Goal: Task Accomplishment & Management: Use online tool/utility

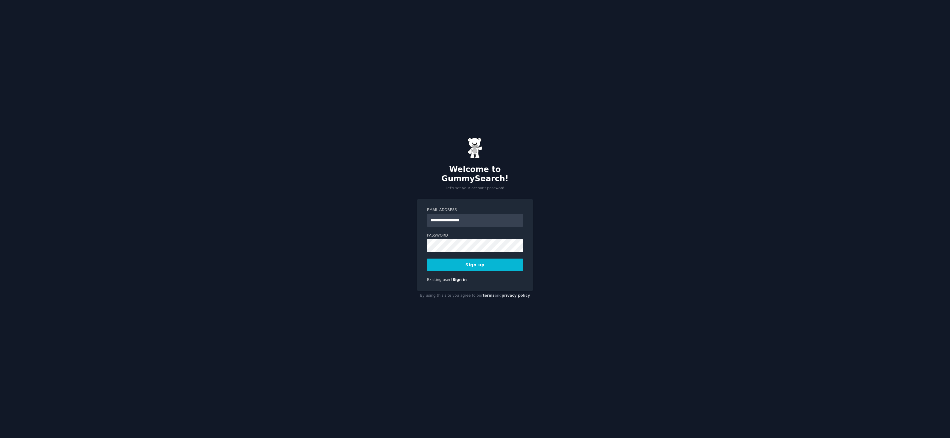
type input "**********"
click at [0, 438] on com-1password-button at bounding box center [0, 438] width 0 height 0
click at [484, 263] on button "Sign up" at bounding box center [475, 265] width 96 height 13
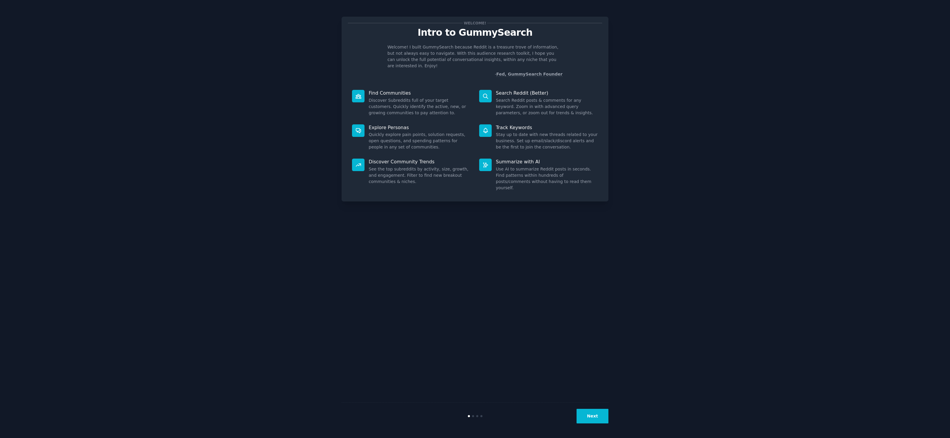
click at [438, 71] on p "- Fed, GummySearch Founder" at bounding box center [475, 74] width 175 height 6
click at [485, 94] on icon at bounding box center [485, 96] width 5 height 5
click at [597, 420] on button "Next" at bounding box center [593, 416] width 32 height 15
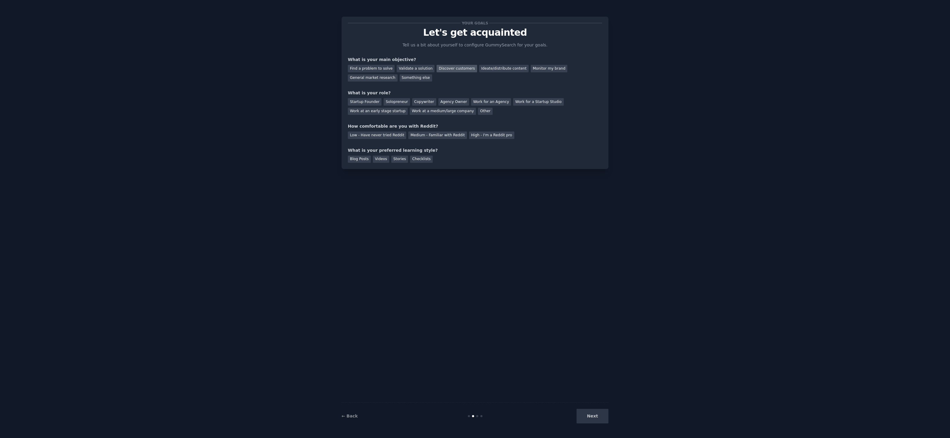
click at [457, 68] on div "Discover customers" at bounding box center [457, 68] width 40 height 7
click at [378, 67] on div "Find a problem to solve" at bounding box center [371, 68] width 47 height 7
click at [368, 100] on div "Startup Founder" at bounding box center [365, 101] width 34 height 7
click at [397, 102] on div "Solopreneur" at bounding box center [397, 101] width 26 height 7
click at [370, 136] on div "Low - Have never tried Reddit" at bounding box center [377, 135] width 58 height 7
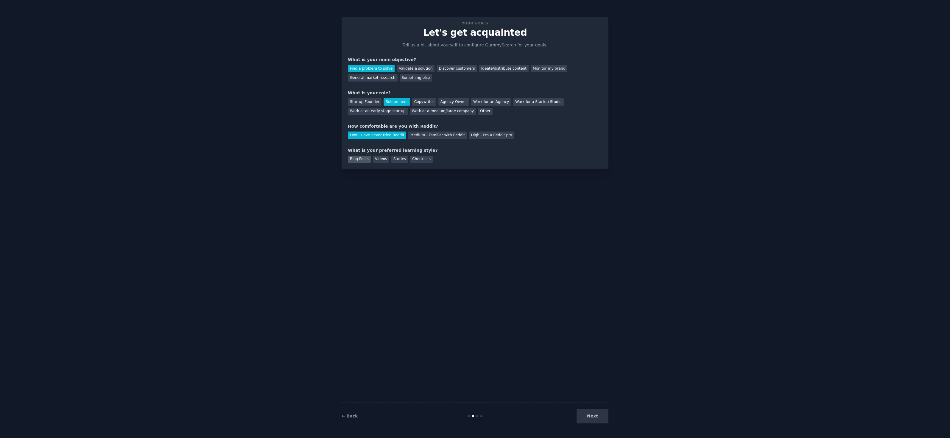
click at [360, 160] on div "Blog Posts" at bounding box center [359, 159] width 23 height 7
click at [411, 70] on div "Validate a solution" at bounding box center [416, 68] width 38 height 7
click at [592, 425] on div "← Back Next" at bounding box center [475, 416] width 267 height 27
click at [593, 415] on button "Next" at bounding box center [593, 416] width 32 height 15
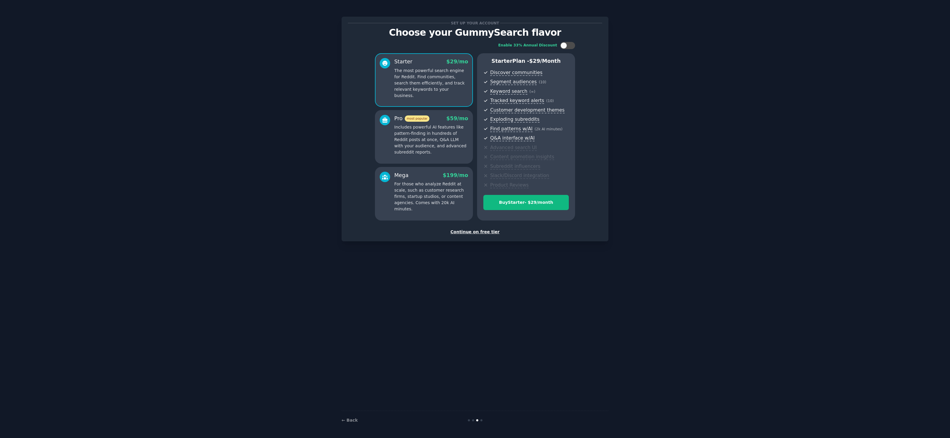
click at [477, 234] on div "Set up your account Choose your GummySearch flavor Enable 33% Annual Discount S…" at bounding box center [475, 129] width 267 height 225
click at [476, 231] on div "Continue on free tier" at bounding box center [475, 232] width 254 height 6
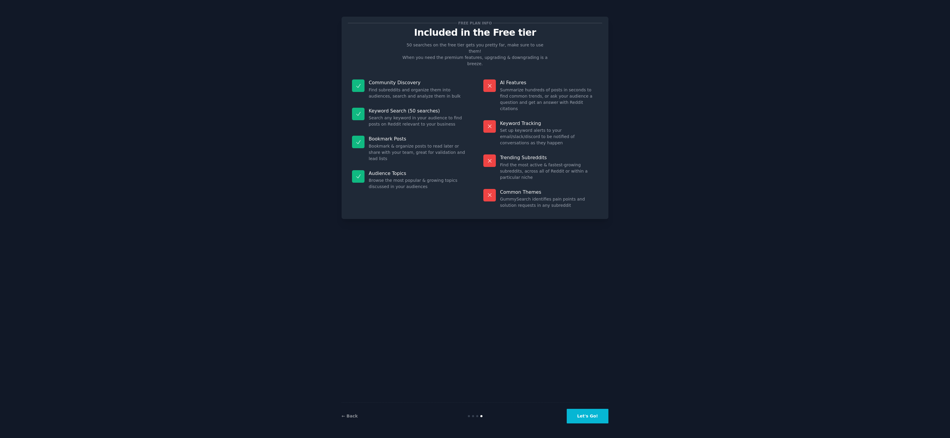
click at [588, 417] on button "Let's Go!" at bounding box center [588, 416] width 42 height 15
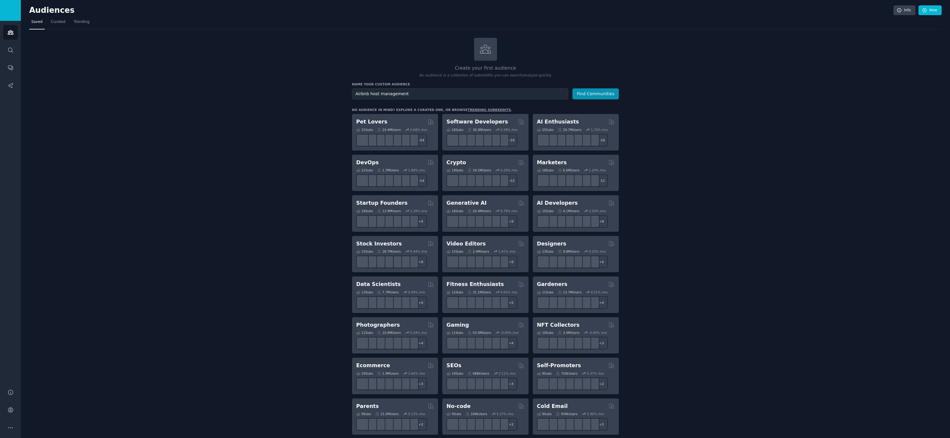
type input "Airbnb host management"
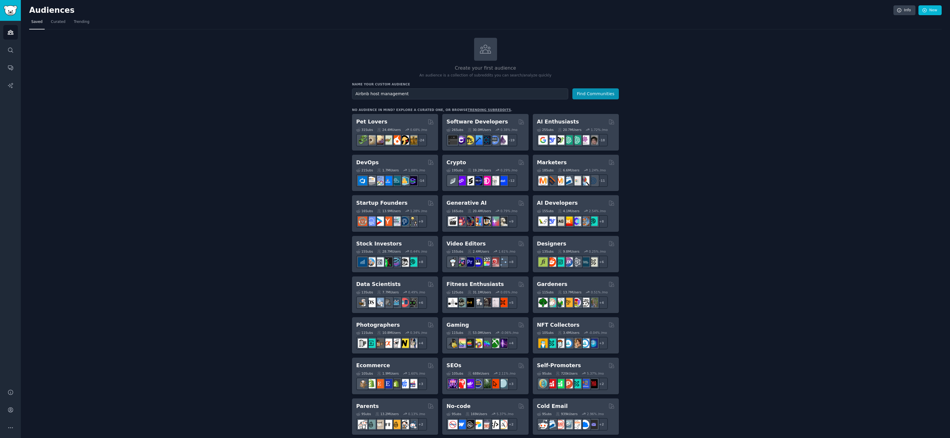
click at [596, 93] on button "Find Communities" at bounding box center [595, 93] width 46 height 11
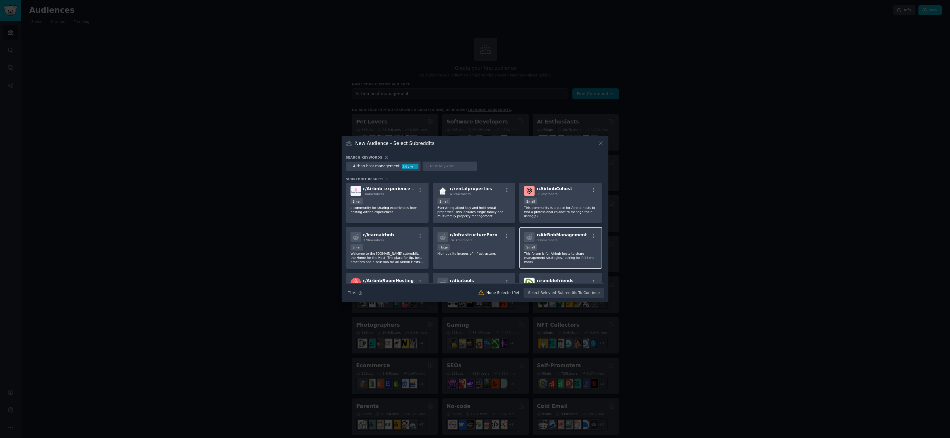
scroll to position [3, 0]
click at [570, 236] on span "r/ AirBnbManagement" at bounding box center [562, 234] width 50 height 5
click at [592, 238] on icon "button" at bounding box center [593, 235] width 5 height 5
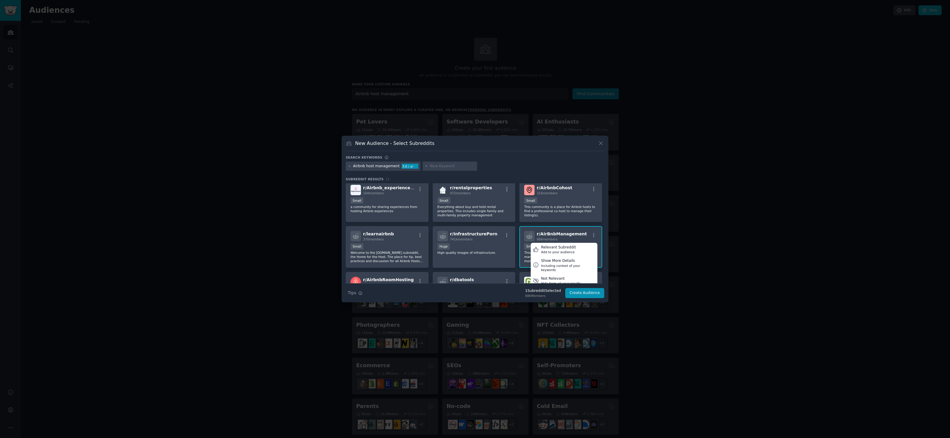
click at [547, 231] on h2 "r/ AirBnbManagement 886 members" at bounding box center [562, 236] width 50 height 10
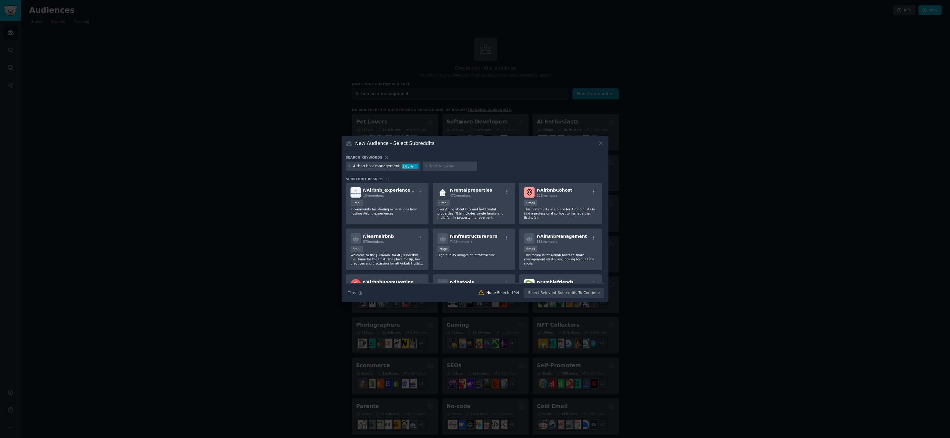
scroll to position [0, 0]
click at [374, 252] on div "Small" at bounding box center [387, 250] width 73 height 7
click at [585, 293] on button "Create Audience" at bounding box center [584, 293] width 39 height 10
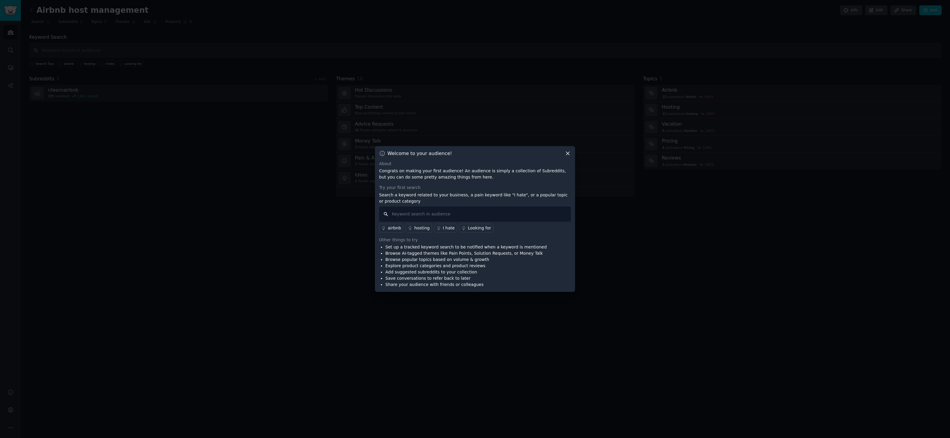
click at [466, 212] on input "text" at bounding box center [475, 214] width 192 height 15
click at [472, 228] on div "Looking for" at bounding box center [479, 228] width 23 height 6
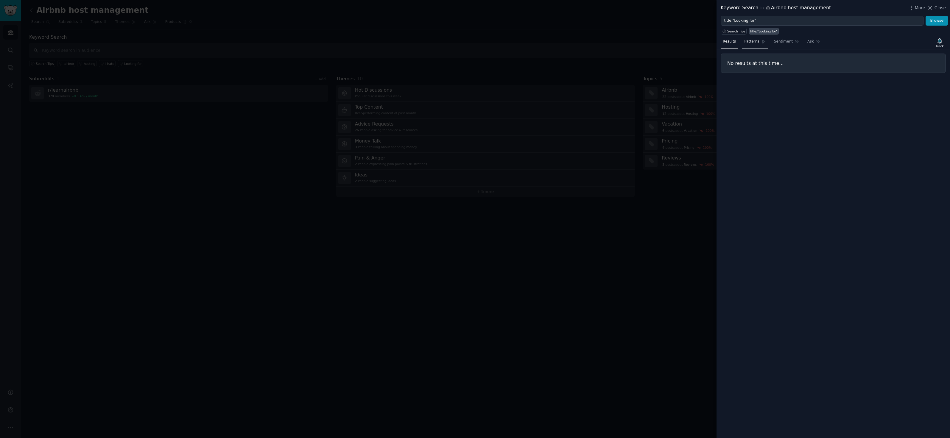
click at [755, 39] on span "Patterns" at bounding box center [751, 41] width 15 height 5
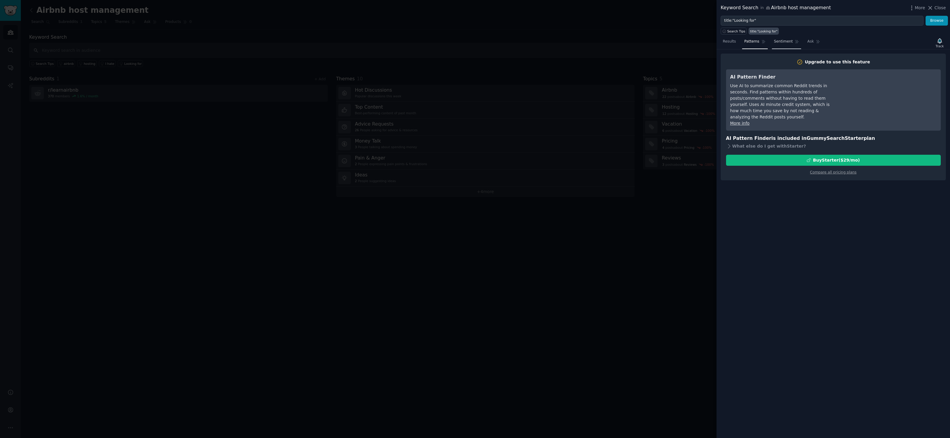
click at [780, 42] on span "Sentiment" at bounding box center [783, 41] width 19 height 5
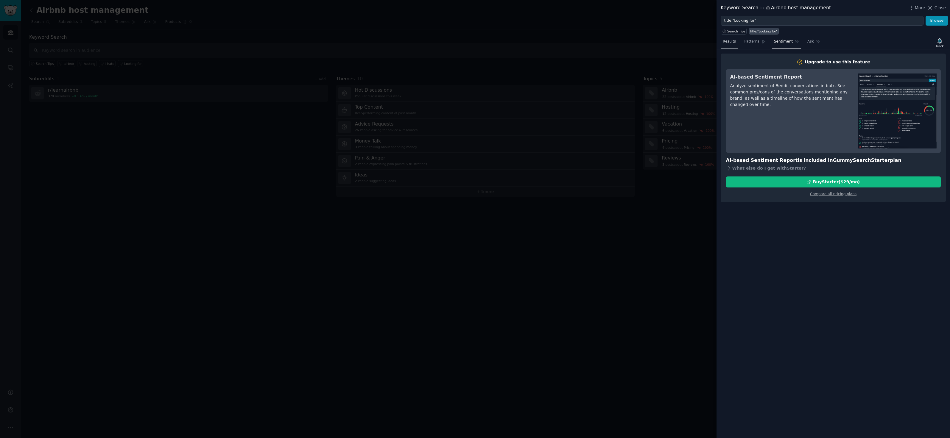
click at [729, 42] on span "Results" at bounding box center [729, 41] width 13 height 5
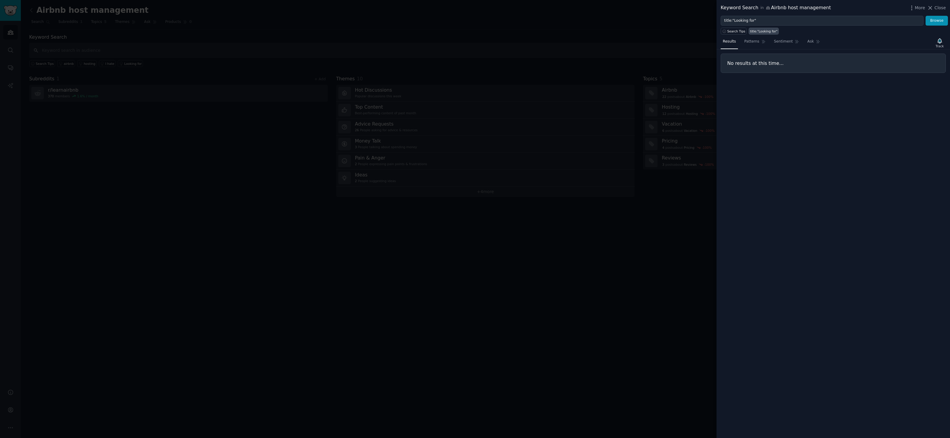
click at [362, 230] on div at bounding box center [475, 219] width 950 height 438
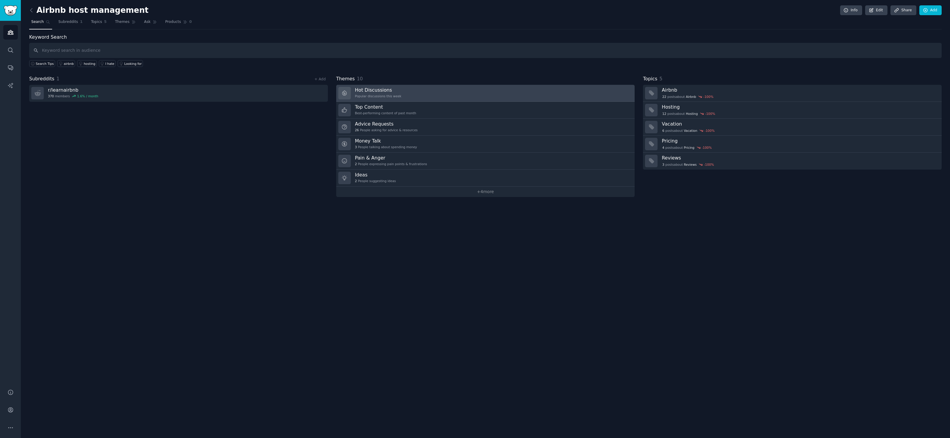
click at [378, 93] on div "Hot Discussions Popular discussions this week" at bounding box center [378, 93] width 46 height 13
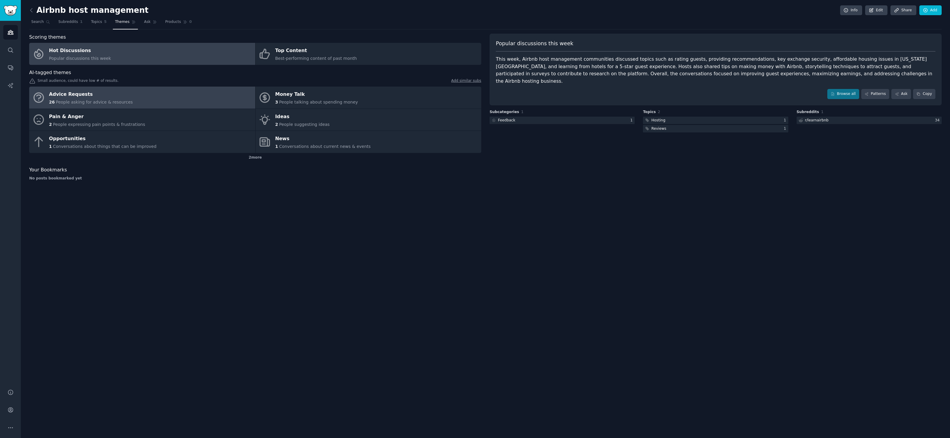
click at [147, 98] on link "Advice Requests 26 People asking for advice & resources" at bounding box center [142, 98] width 226 height 22
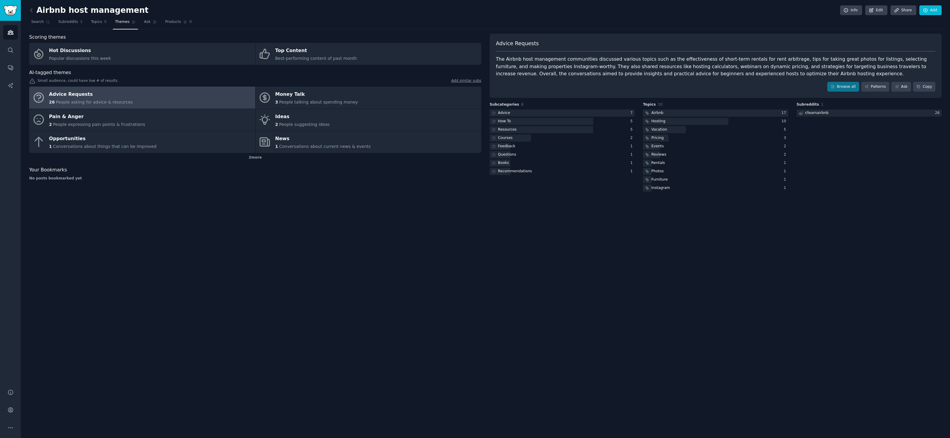
click at [28, 10] on div "Airbnb host management Info Edit Share Add Search Subreddits 1 Topics 5 Themes …" at bounding box center [485, 219] width 929 height 438
click at [68, 21] on span "Subreddits" at bounding box center [68, 21] width 20 height 5
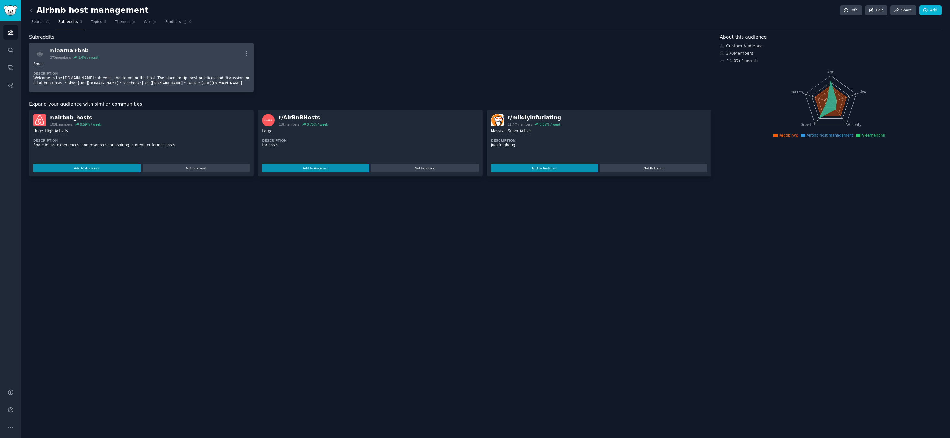
drag, startPoint x: 91, startPoint y: 50, endPoint x: 78, endPoint y: 50, distance: 12.2
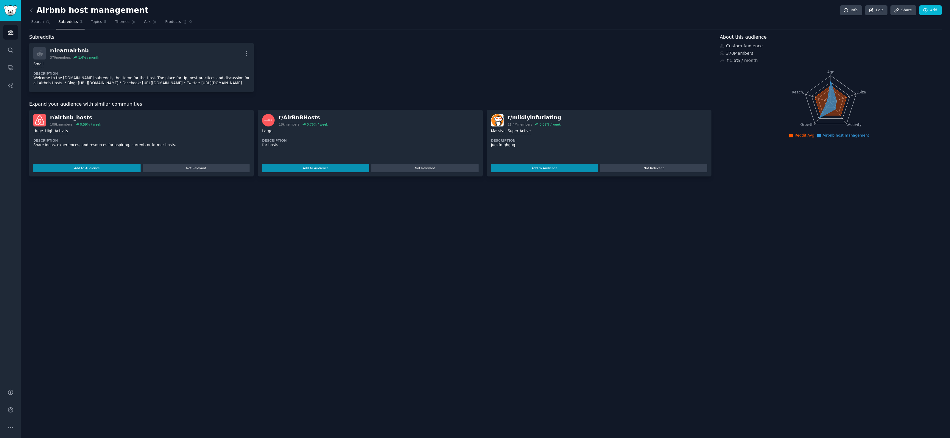
click at [287, 122] on div "r/ AirBnBHosts" at bounding box center [303, 117] width 49 height 7
click at [73, 122] on div "r/ airbnb_hosts" at bounding box center [75, 117] width 51 height 7
click at [158, 148] on p "Share ideas, experiences, and resources for aspiring, current, or former hosts." at bounding box center [141, 145] width 216 height 5
click at [29, 11] on icon at bounding box center [31, 10] width 6 height 6
click at [10, 46] on link "Search" at bounding box center [10, 50] width 15 height 15
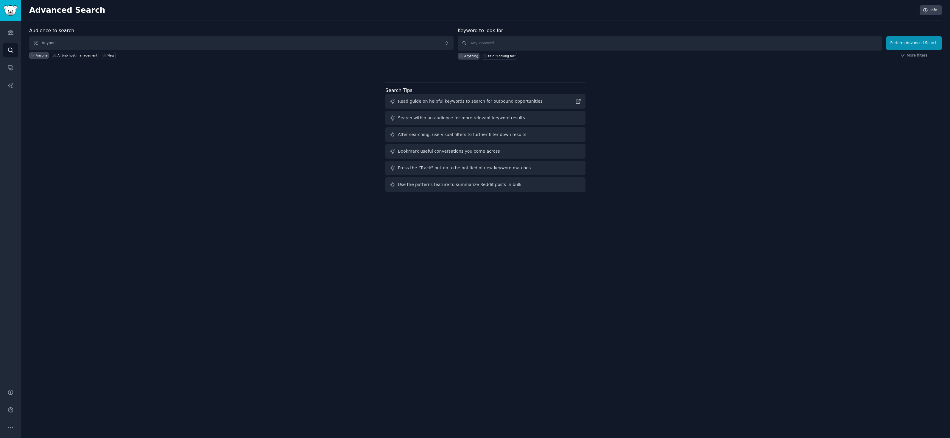
click at [270, 41] on span "Anyone" at bounding box center [241, 43] width 424 height 14
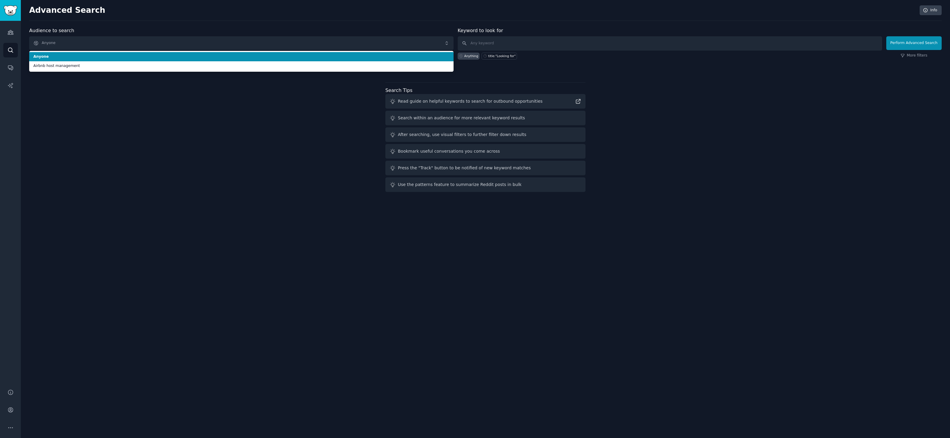
click at [268, 53] on li "Anyone" at bounding box center [241, 57] width 424 height 10
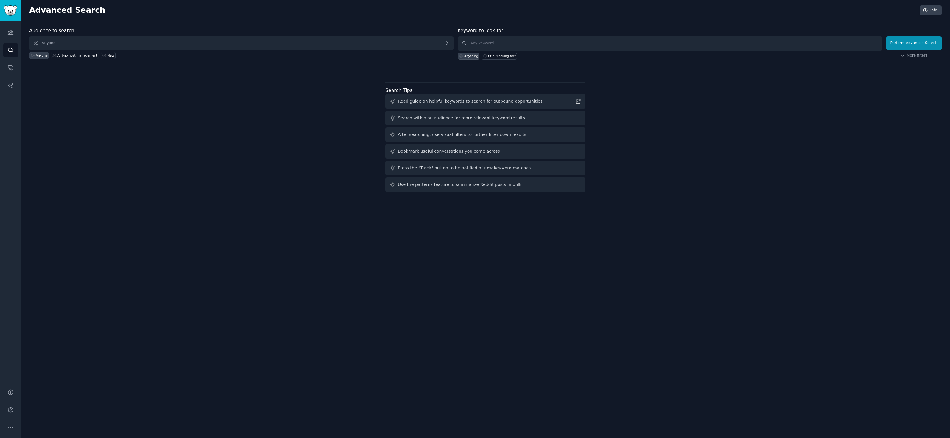
click at [256, 46] on span "Anyone" at bounding box center [241, 43] width 424 height 14
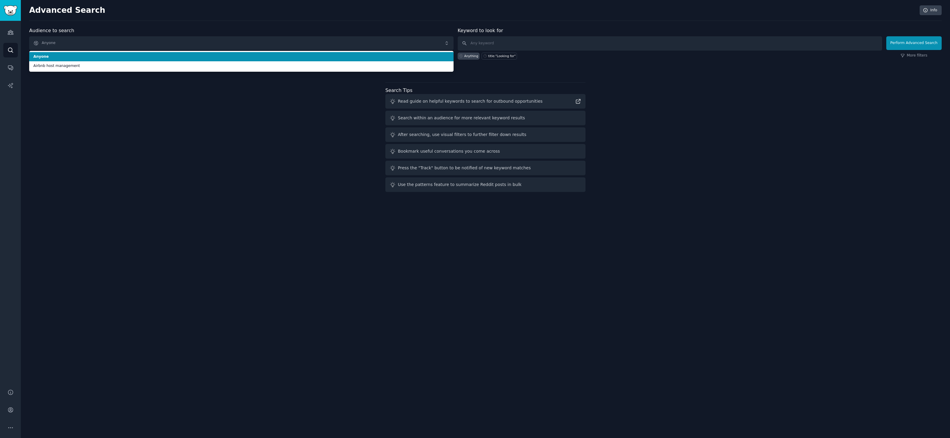
click at [256, 41] on span "Anyone" at bounding box center [241, 43] width 424 height 14
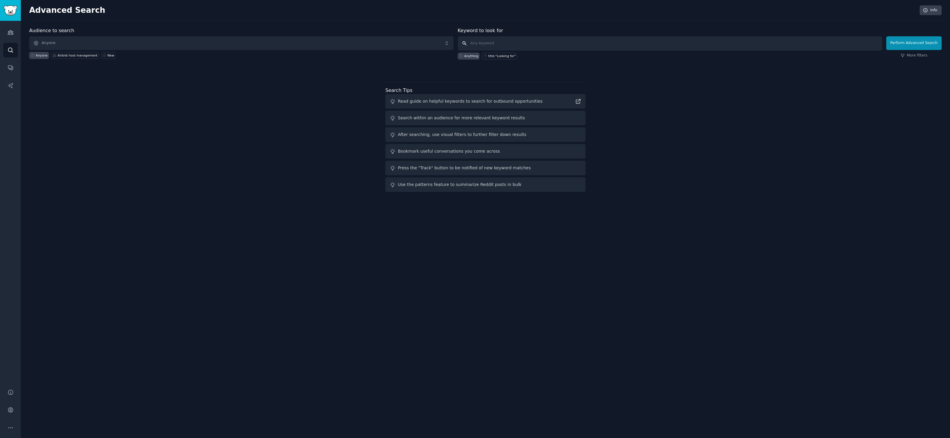
click at [529, 46] on input "text" at bounding box center [670, 43] width 424 height 14
type input "track expenses"
click at [915, 43] on button "Perform Advanced Search" at bounding box center [913, 43] width 55 height 14
click at [282, 36] on span "Anyone" at bounding box center [241, 43] width 424 height 14
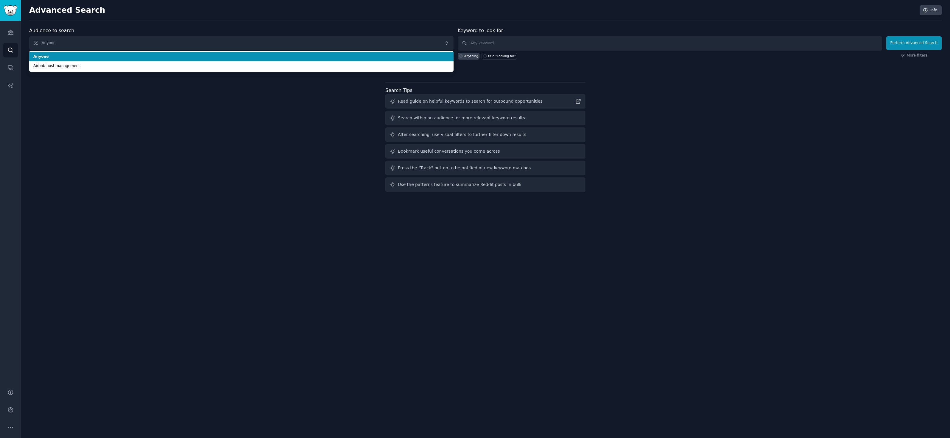
click at [281, 43] on span "Anyone" at bounding box center [241, 43] width 424 height 14
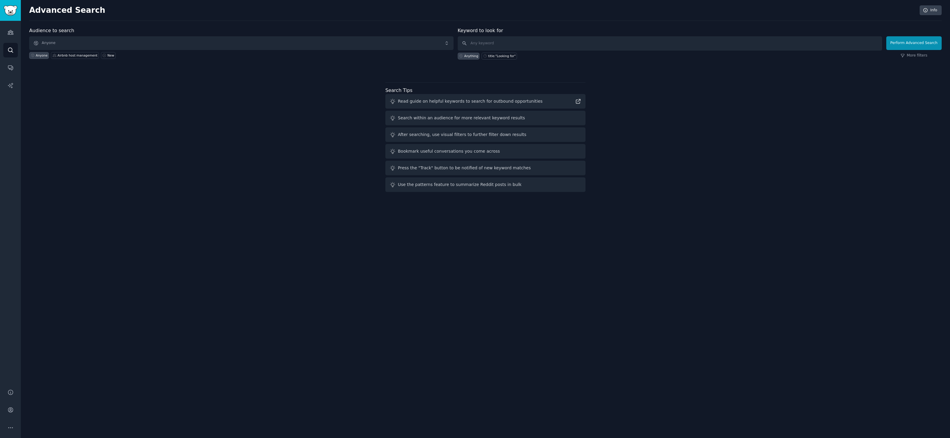
click at [324, 42] on span "Anyone" at bounding box center [241, 43] width 424 height 14
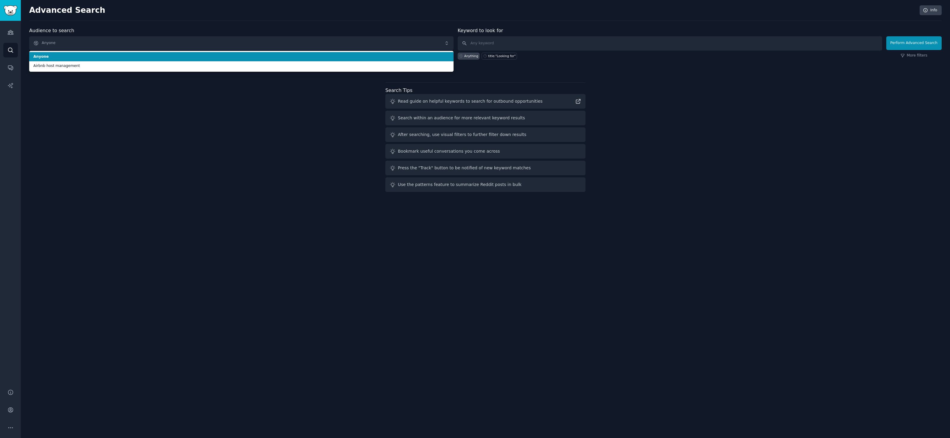
click at [324, 42] on span "Anyone" at bounding box center [241, 43] width 424 height 14
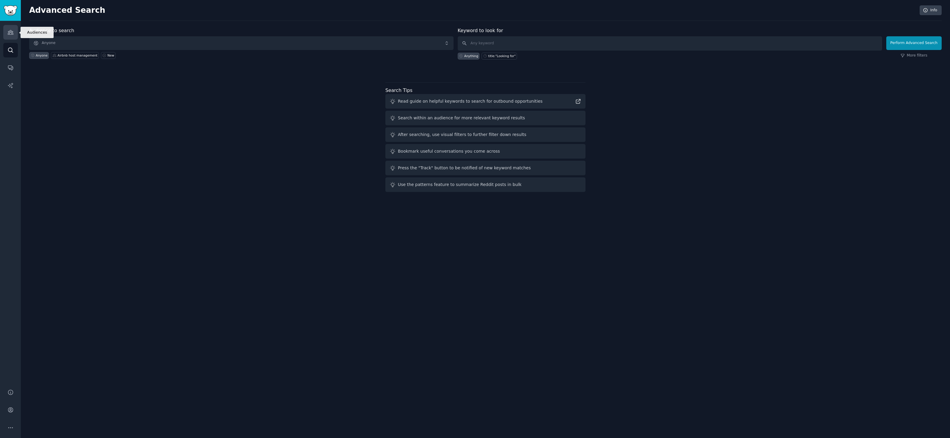
click at [14, 35] on link "Audiences" at bounding box center [10, 32] width 15 height 15
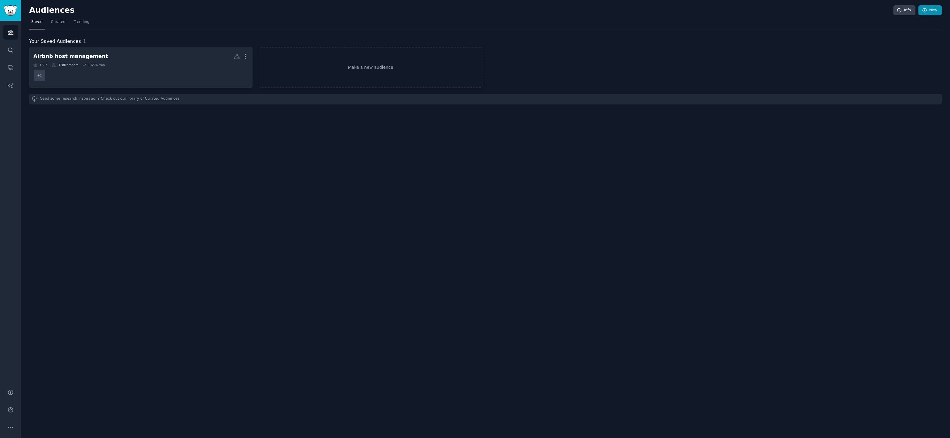
click at [931, 11] on link "New" at bounding box center [930, 10] width 23 height 10
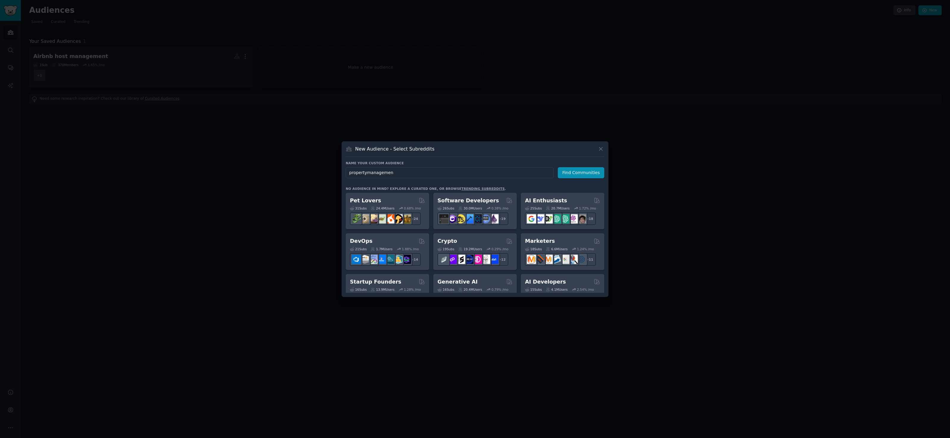
type input "propertymanagement"
click at [582, 173] on button "Find Communities" at bounding box center [581, 172] width 46 height 11
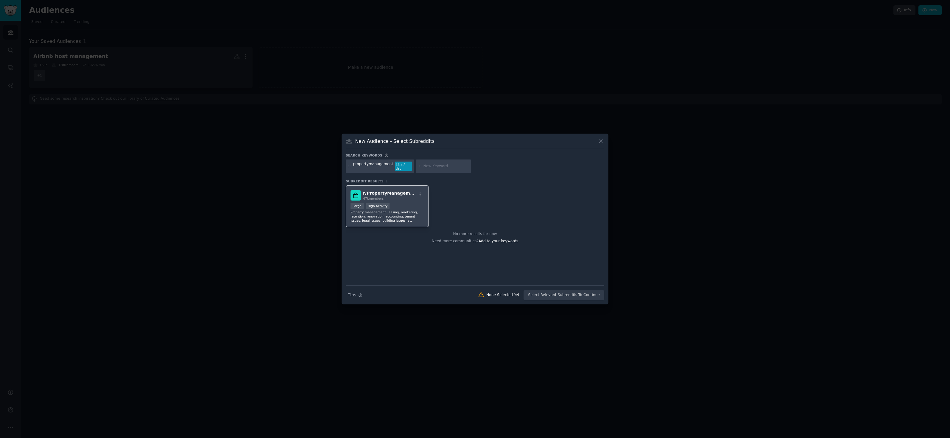
click at [406, 194] on span "r/ PropertyManagement" at bounding box center [390, 193] width 55 height 5
click at [581, 295] on button "Create Audience" at bounding box center [584, 295] width 39 height 10
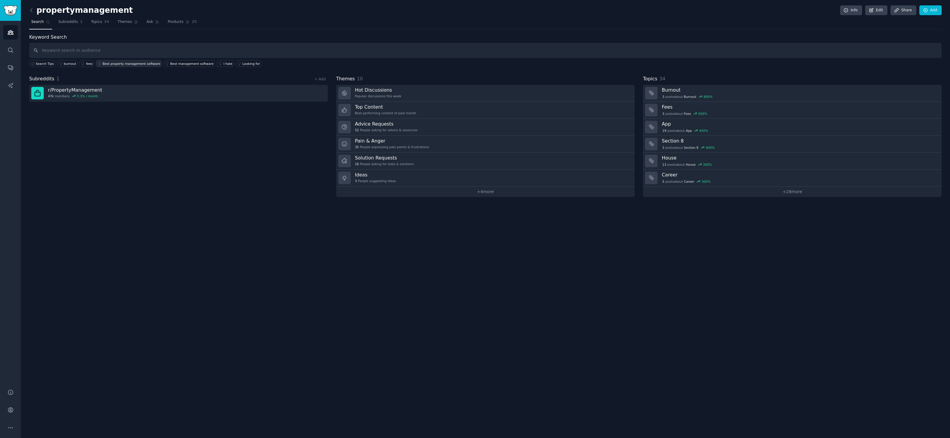
click at [126, 66] on link "Best property management software" at bounding box center [129, 63] width 66 height 7
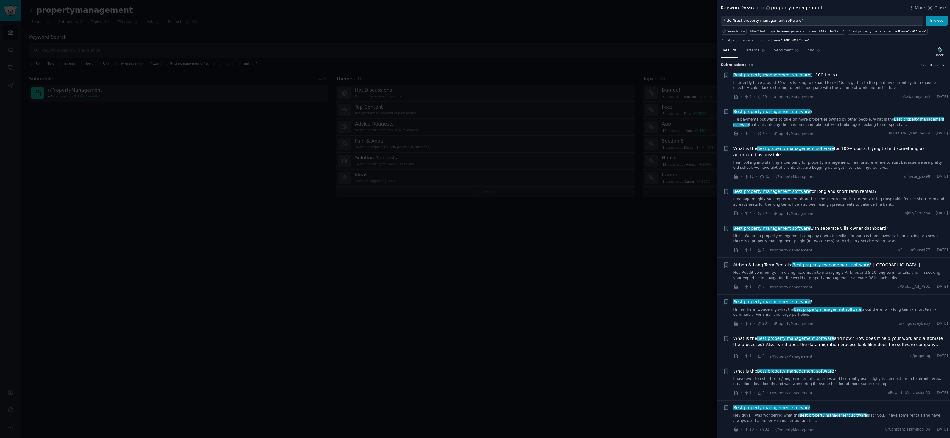
click at [853, 205] on link "I manage roughly 30 long term rentals and 10 short term rentals. Currently usin…" at bounding box center [841, 202] width 215 height 10
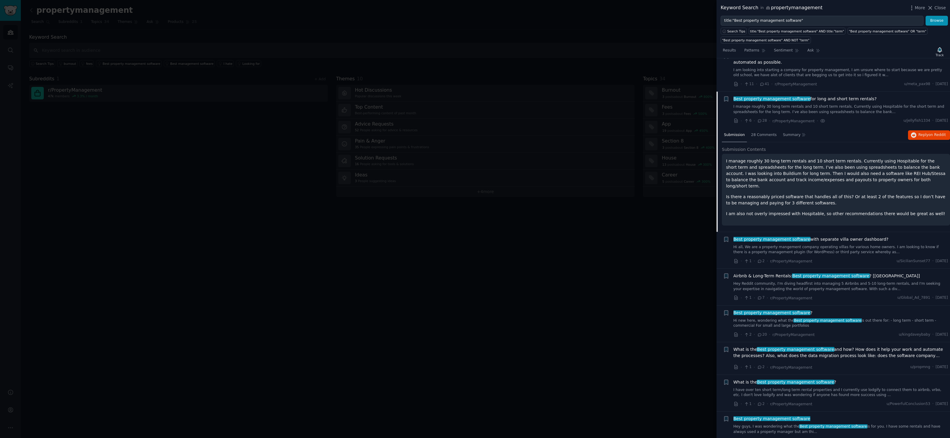
scroll to position [94, 0]
click at [765, 133] on span "28 Comments" at bounding box center [764, 133] width 26 height 5
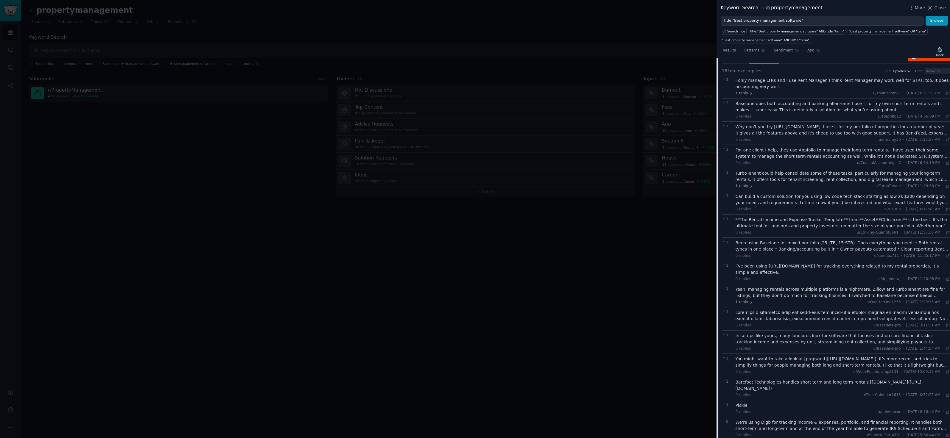
scroll to position [129, 0]
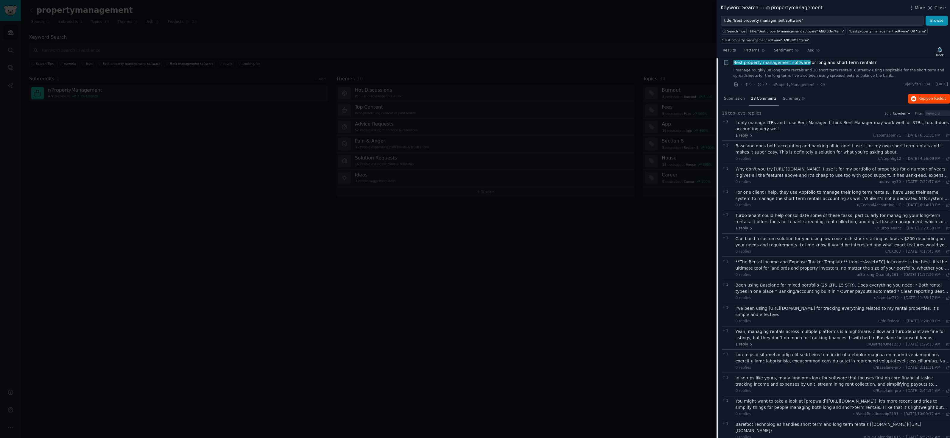
click at [925, 98] on span "Reply on Reddit" at bounding box center [932, 98] width 27 height 5
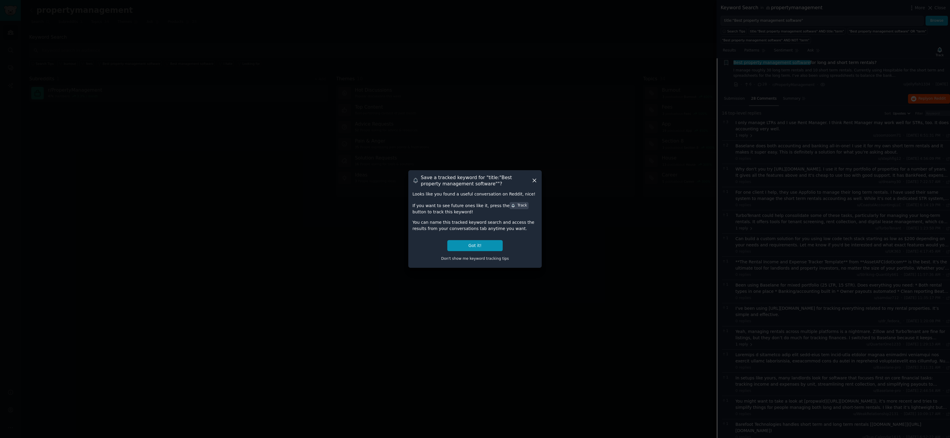
click at [535, 183] on icon at bounding box center [534, 181] width 6 height 6
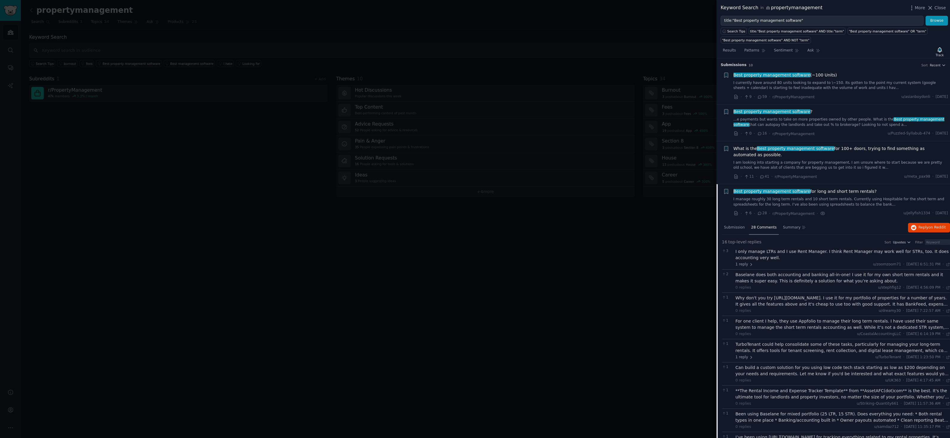
scroll to position [0, 0]
click at [821, 122] on link "...e payments but wants to take on more properties owned by other people. What …" at bounding box center [841, 122] width 215 height 10
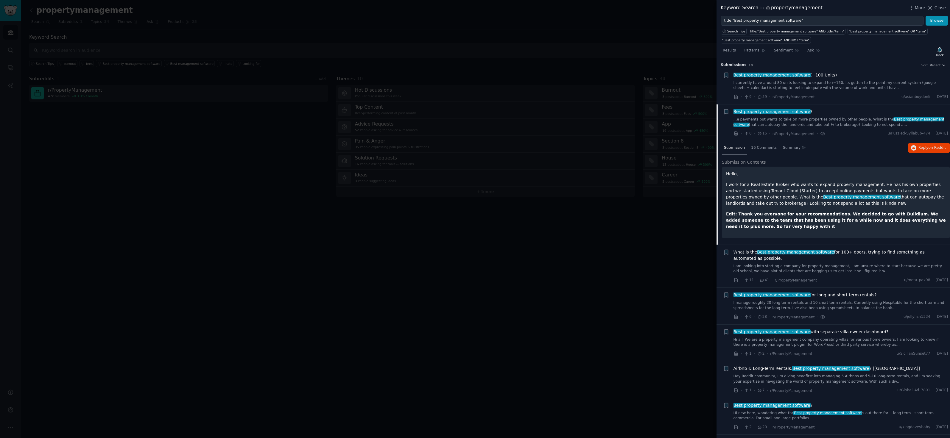
click at [757, 84] on link "I currently have around 80 units looking to expand to \~150. Its gotten to the …" at bounding box center [841, 85] width 215 height 10
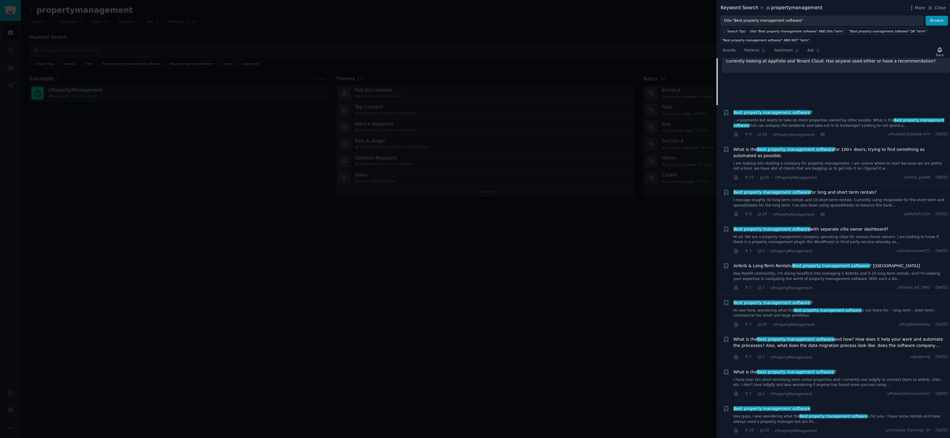
scroll to position [86, 0]
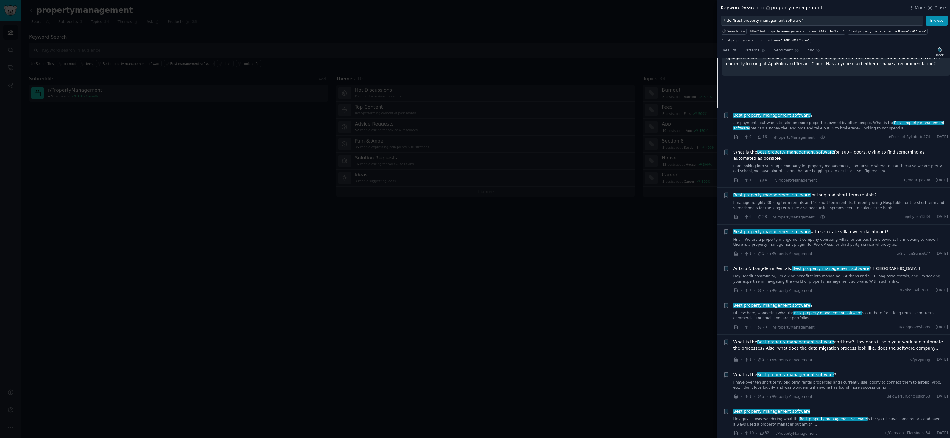
click at [758, 410] on span "Best property management software" at bounding box center [772, 411] width 78 height 5
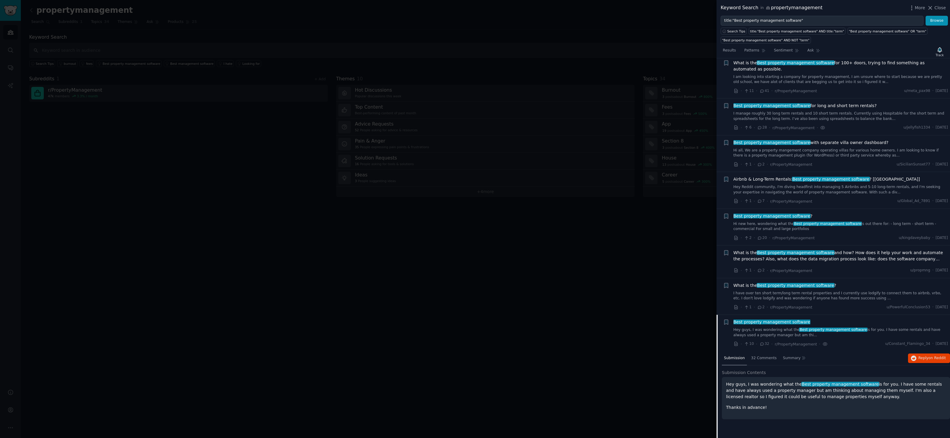
click at [568, 377] on div at bounding box center [475, 219] width 950 height 438
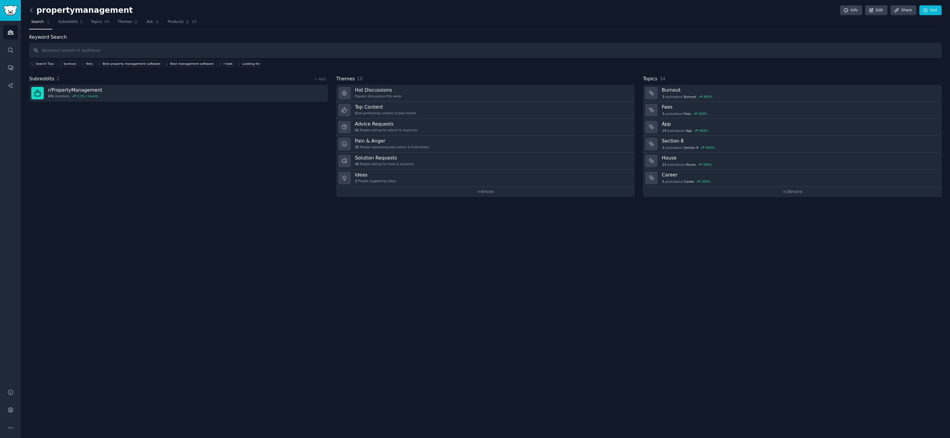
click at [32, 11] on icon at bounding box center [31, 10] width 2 height 4
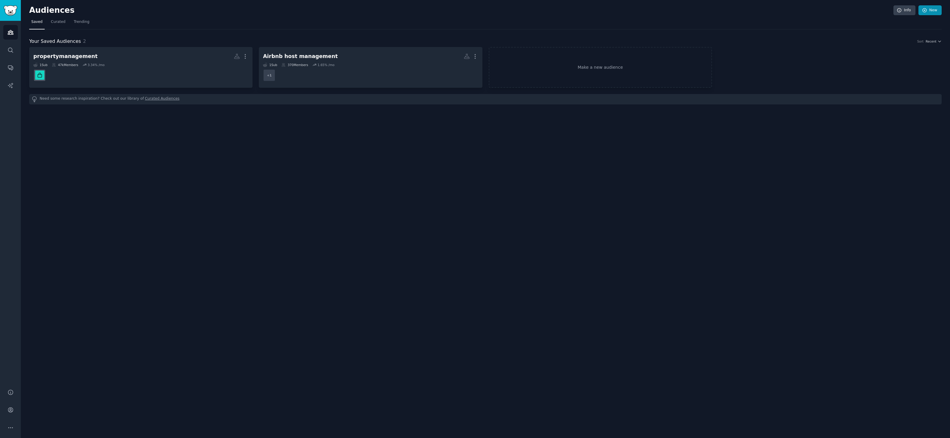
click at [939, 10] on link "New" at bounding box center [930, 10] width 23 height 10
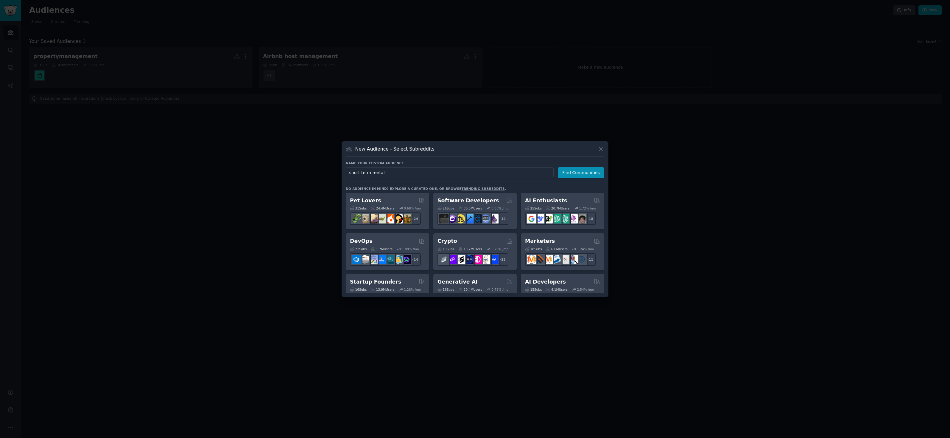
type input "short term rentals"
click at [582, 173] on button "Find Communities" at bounding box center [581, 172] width 46 height 11
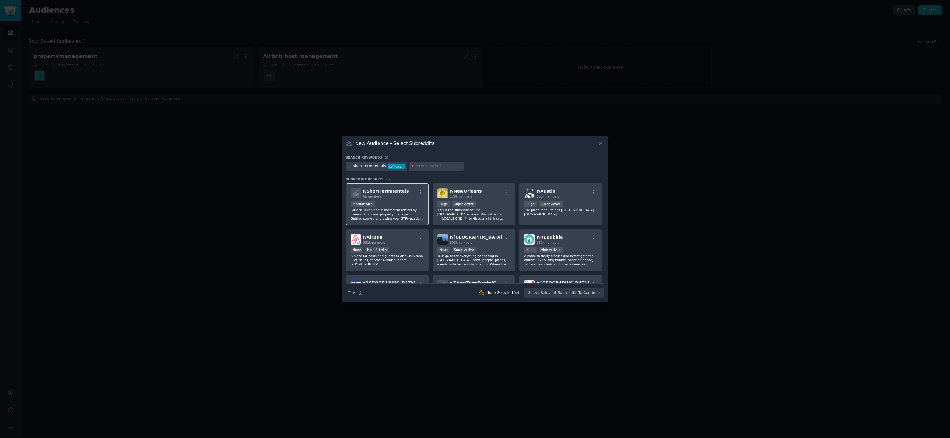
click at [407, 202] on div "Medium Size" at bounding box center [387, 204] width 73 height 7
click at [593, 294] on button "Create Audience" at bounding box center [584, 293] width 39 height 10
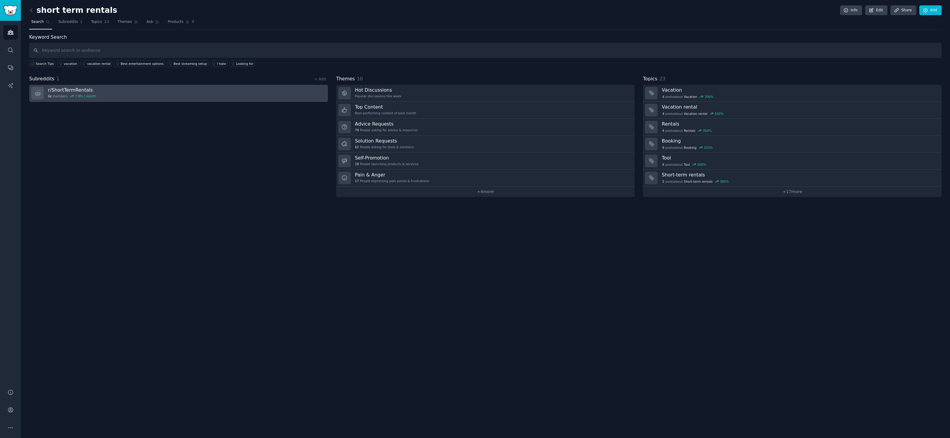
click at [123, 95] on link "r/ ShortTermRentals 6k members 7.8 % / month" at bounding box center [178, 93] width 299 height 17
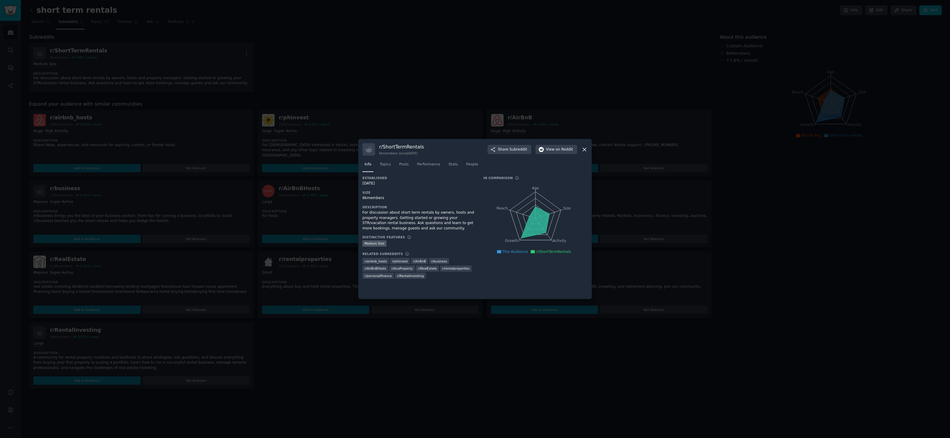
click at [383, 93] on div at bounding box center [475, 219] width 950 height 438
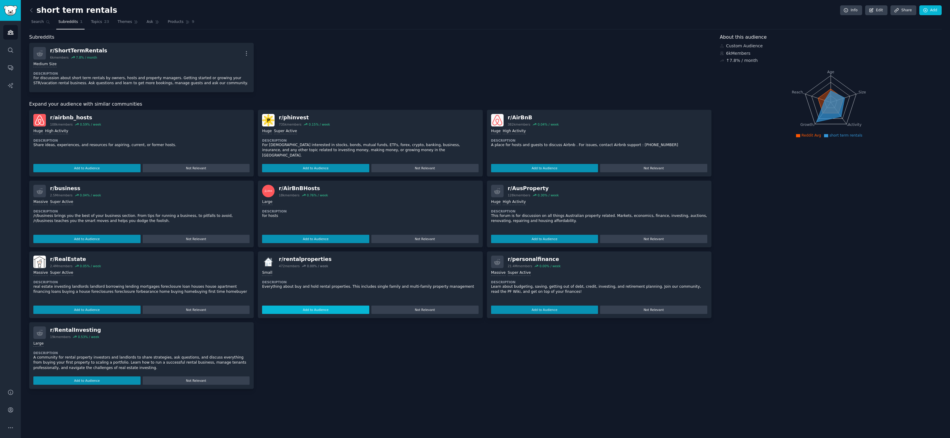
click at [294, 306] on button "Add to Audience" at bounding box center [315, 310] width 107 height 8
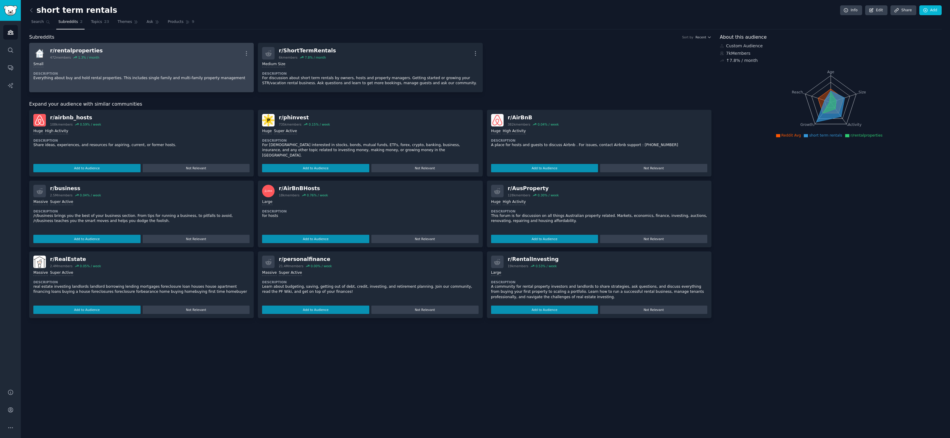
click at [118, 49] on div "r/ rentalproperties 472 members 1.3 % / month More" at bounding box center [141, 53] width 216 height 13
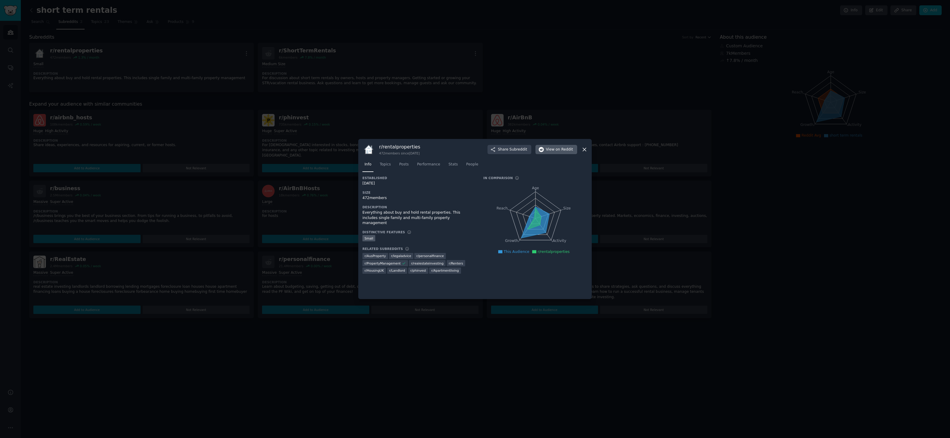
click at [556, 152] on span "on Reddit" at bounding box center [564, 149] width 17 height 5
click at [583, 151] on icon at bounding box center [584, 149] width 3 height 3
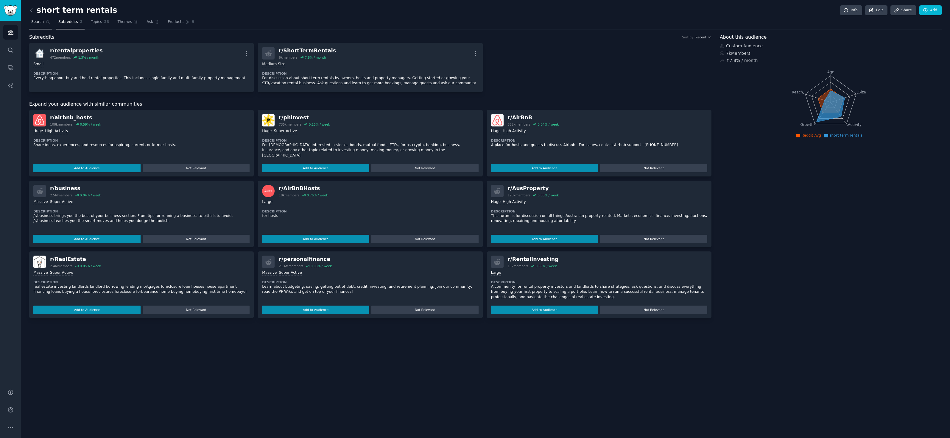
click at [41, 24] on span "Search" at bounding box center [37, 21] width 13 height 5
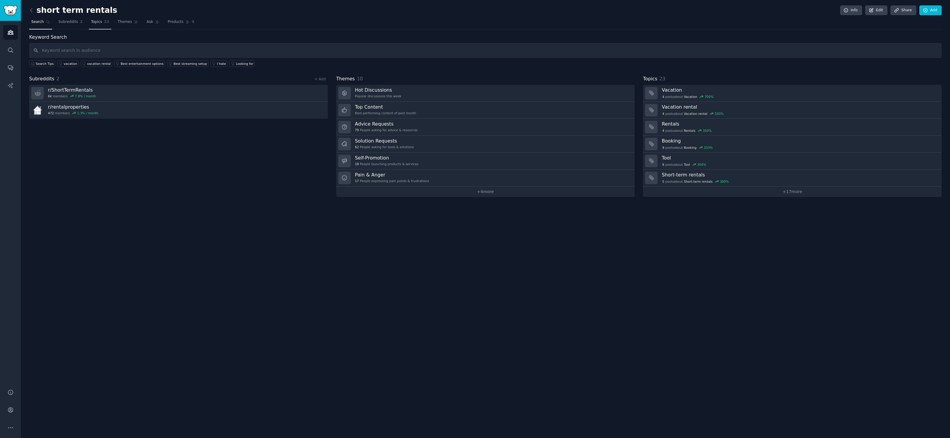
click at [106, 21] on span "23" at bounding box center [106, 21] width 5 height 5
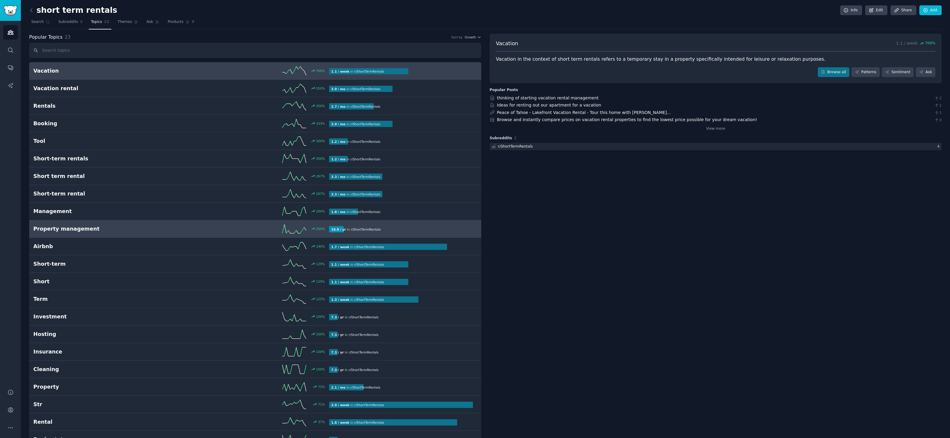
click at [89, 226] on h2 "Property management" at bounding box center [107, 228] width 148 height 7
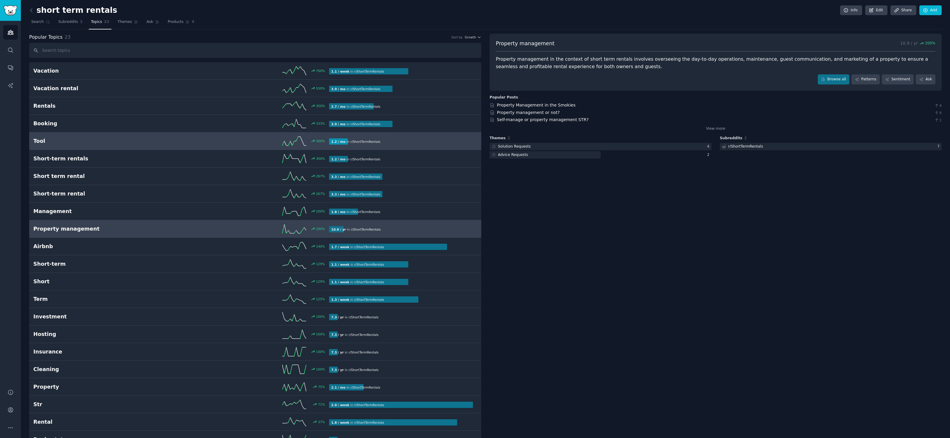
click at [96, 144] on h2 "Tool" at bounding box center [107, 141] width 148 height 7
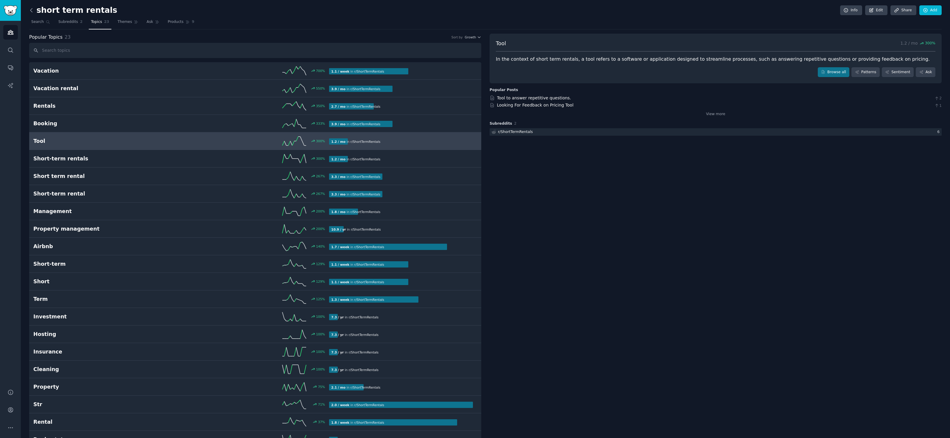
click at [32, 11] on icon at bounding box center [31, 10] width 6 height 6
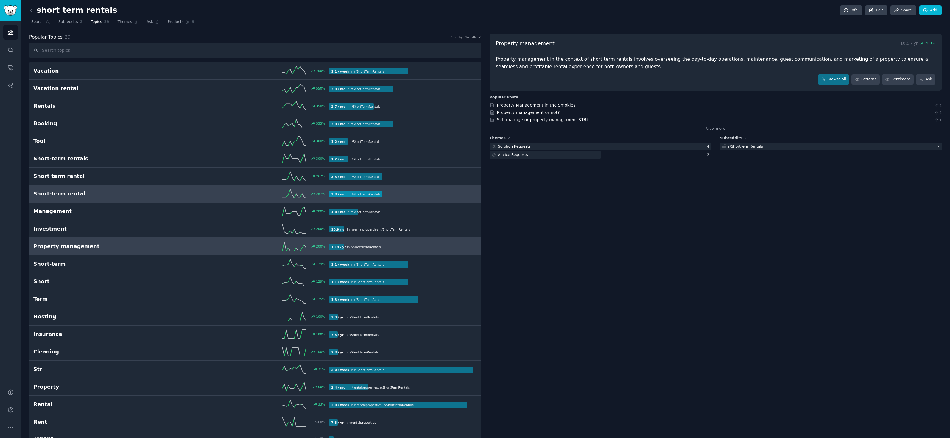
click at [84, 195] on h2 "Short-term rental" at bounding box center [107, 193] width 148 height 7
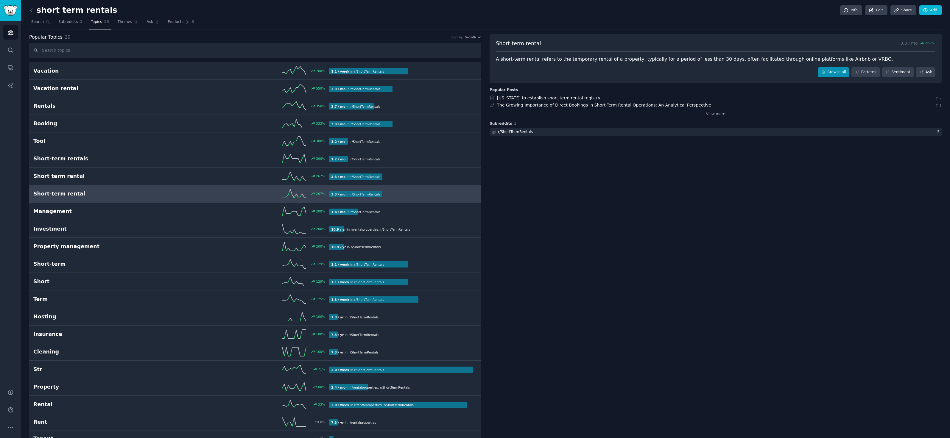
click at [838, 74] on link "Browse all" at bounding box center [834, 72] width 32 height 10
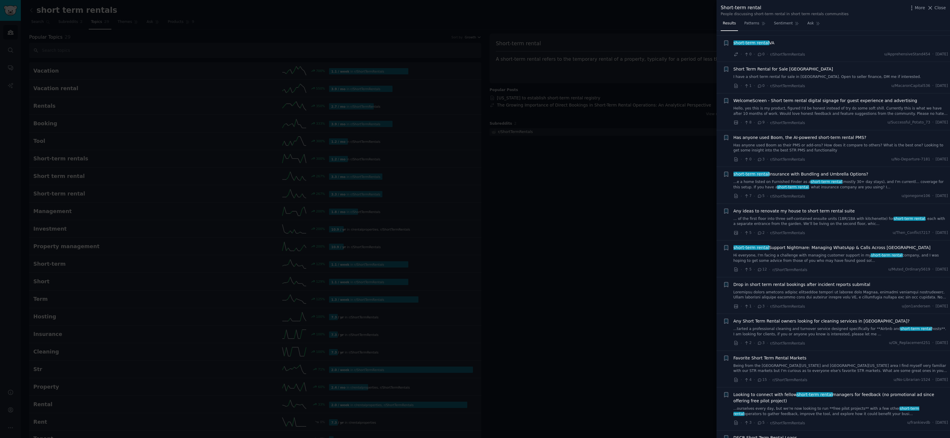
scroll to position [74, 0]
click at [786, 407] on link "...ourselves every day, but we’re now looking to run **free pilot projects** wi…" at bounding box center [841, 410] width 215 height 10
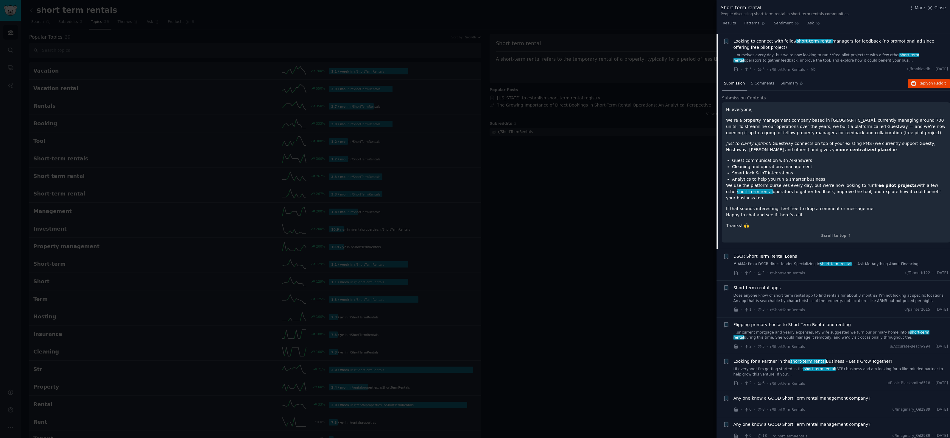
click at [762, 285] on span "Short term rental apps" at bounding box center [757, 288] width 47 height 6
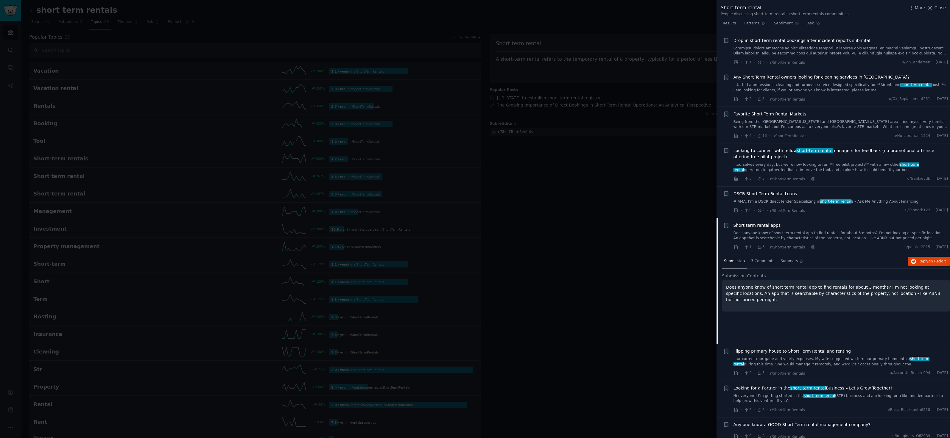
scroll to position [316, 0]
click at [770, 149] on span "Looking to connect with fellow short-term rental managers for feedback (no prom…" at bounding box center [841, 155] width 215 height 13
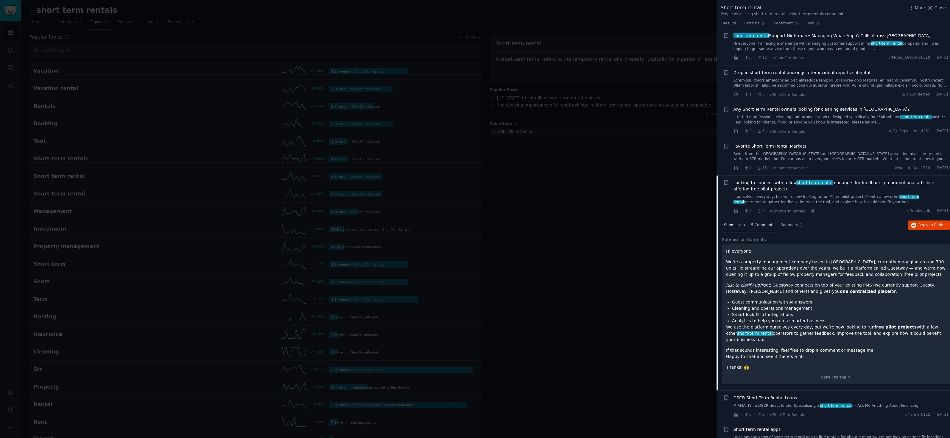
scroll to position [285, 0]
click at [775, 144] on span "Favorite Short Term Rental Markets" at bounding box center [770, 147] width 73 height 6
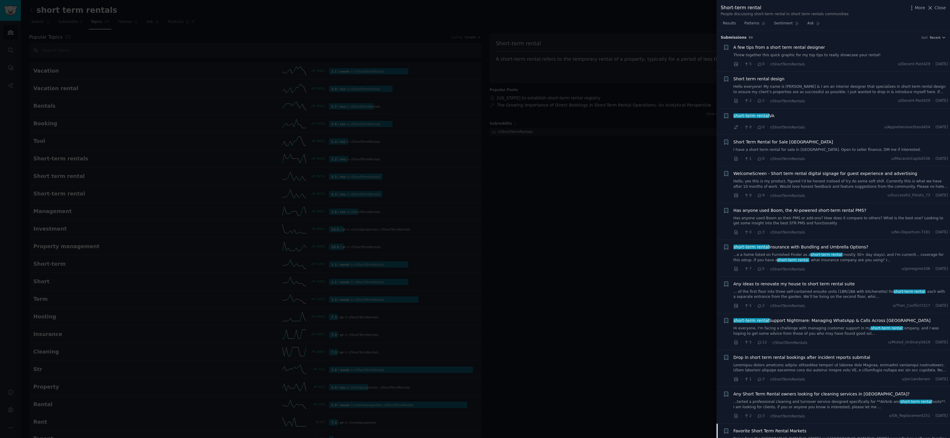
click at [596, 222] on div at bounding box center [475, 219] width 950 height 438
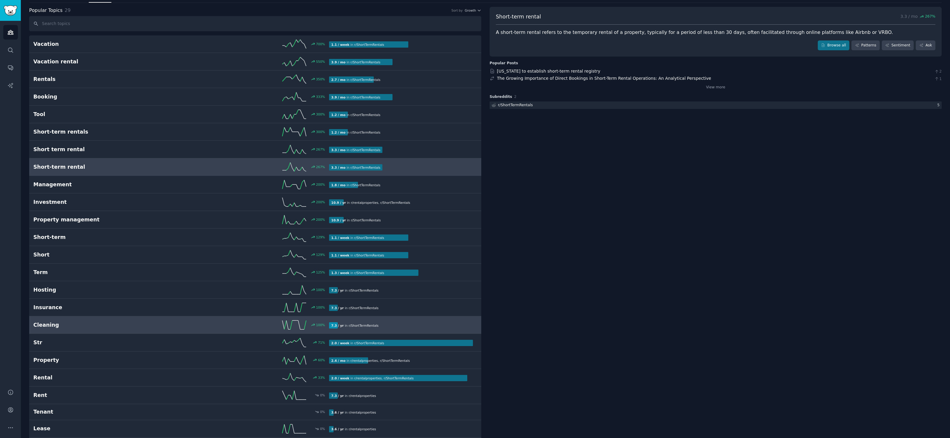
scroll to position [16, 0]
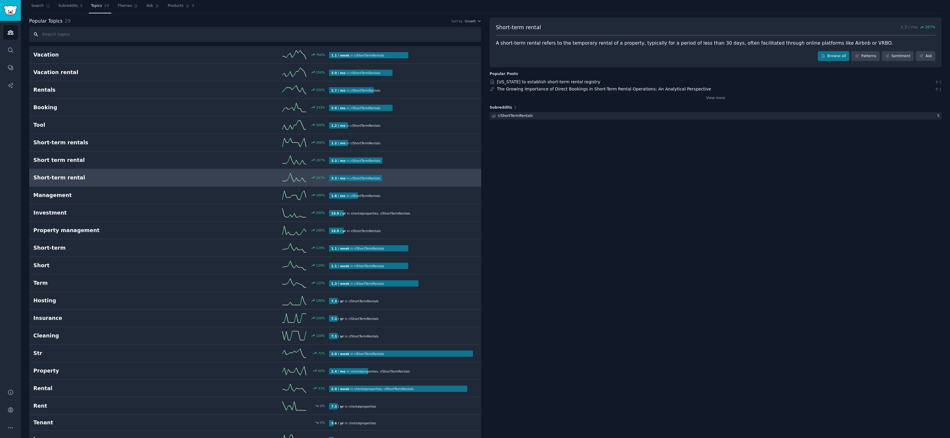
click at [71, 36] on input "text" at bounding box center [255, 34] width 452 height 15
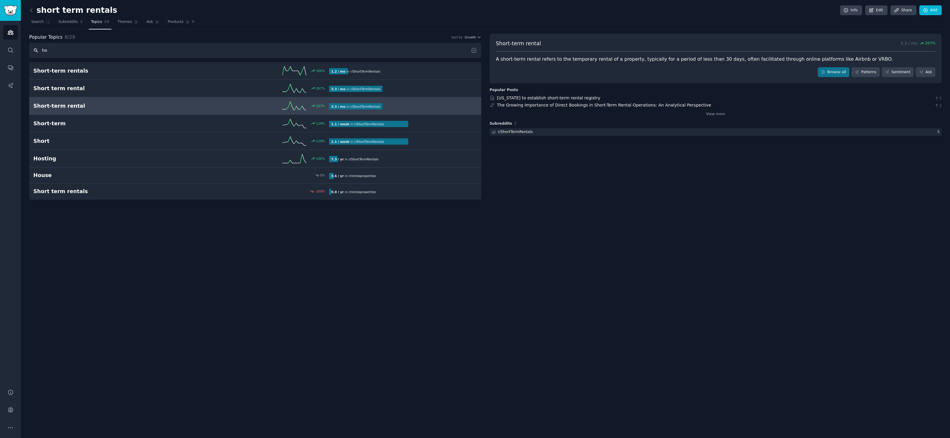
scroll to position [0, 0]
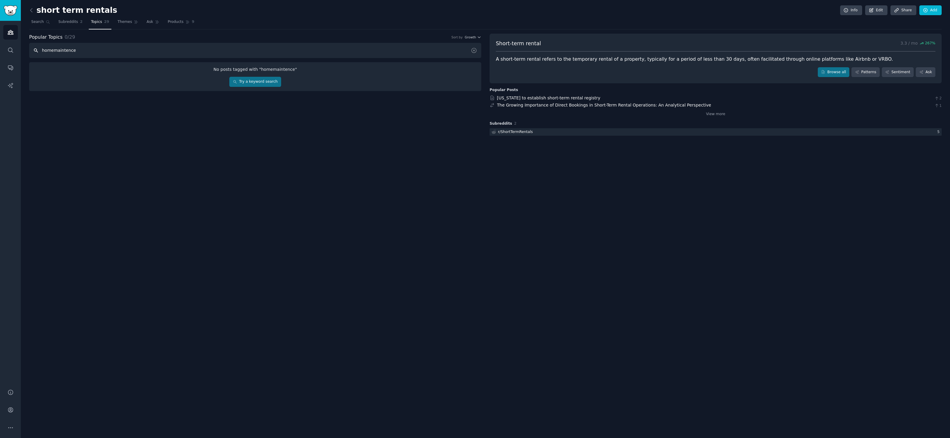
type input "homemaintence"
click at [55, 50] on input "homemaintence" at bounding box center [255, 50] width 452 height 15
click at [40, 27] on link "Search" at bounding box center [40, 23] width 23 height 12
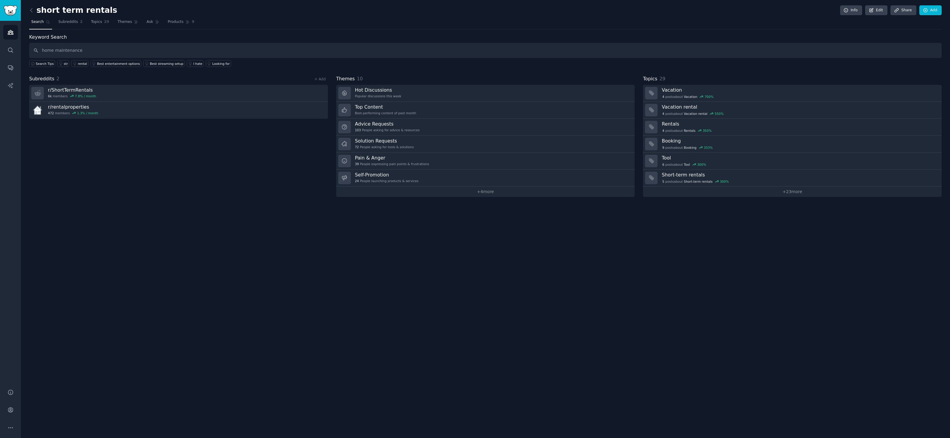
type input "home maintenance"
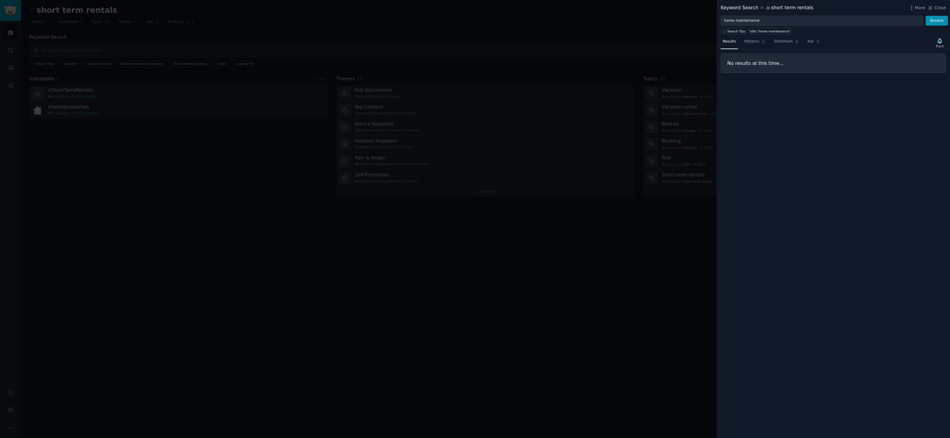
click at [67, 77] on div at bounding box center [475, 219] width 950 height 438
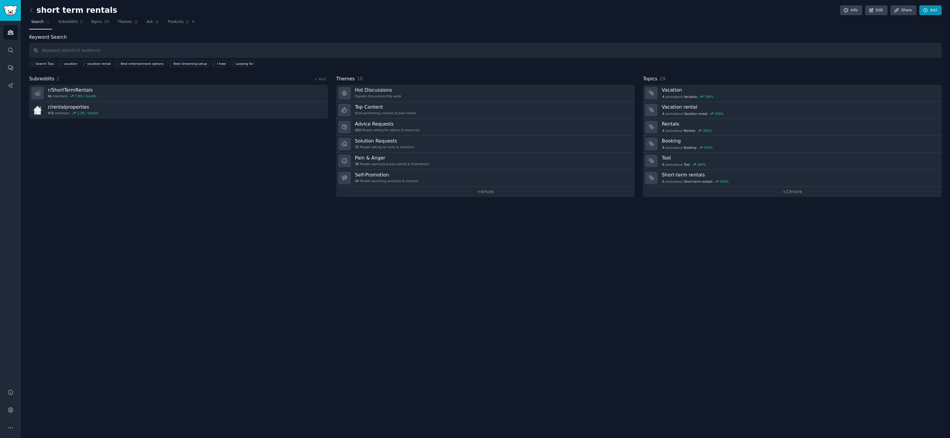
click at [928, 12] on link "Add" at bounding box center [930, 10] width 22 height 10
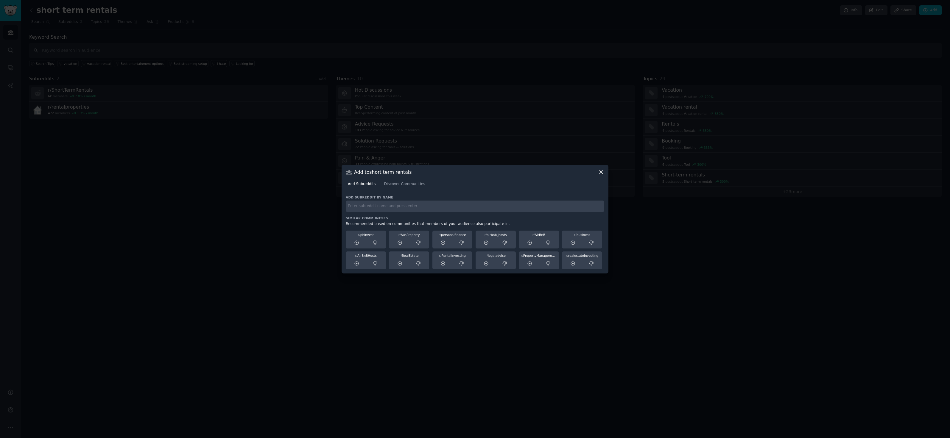
click at [483, 209] on input "text" at bounding box center [475, 207] width 259 height 12
click at [406, 189] on link "Discover Communities" at bounding box center [404, 186] width 45 height 12
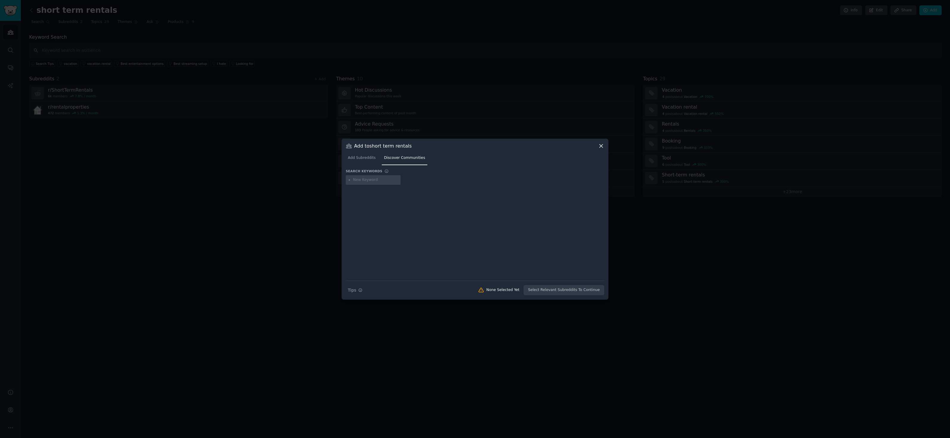
click at [602, 144] on icon at bounding box center [601, 146] width 6 height 6
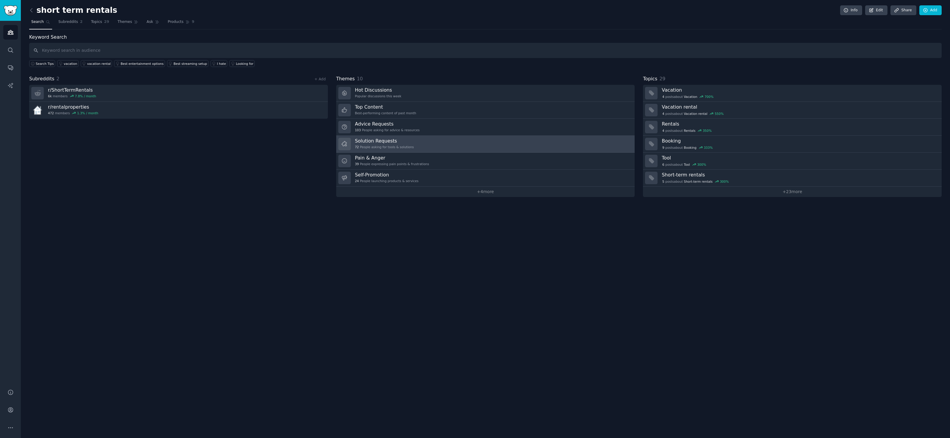
click at [387, 140] on h3 "Solution Requests" at bounding box center [384, 141] width 59 height 6
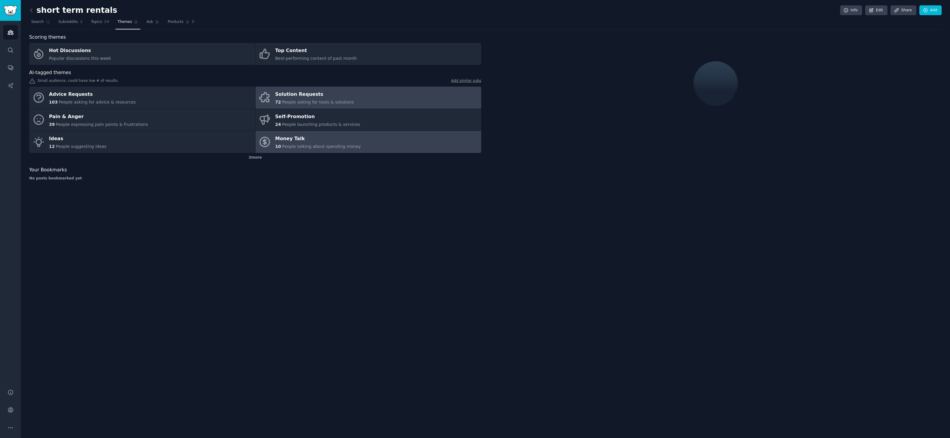
click at [307, 146] on span "People talking about spending money" at bounding box center [321, 146] width 79 height 5
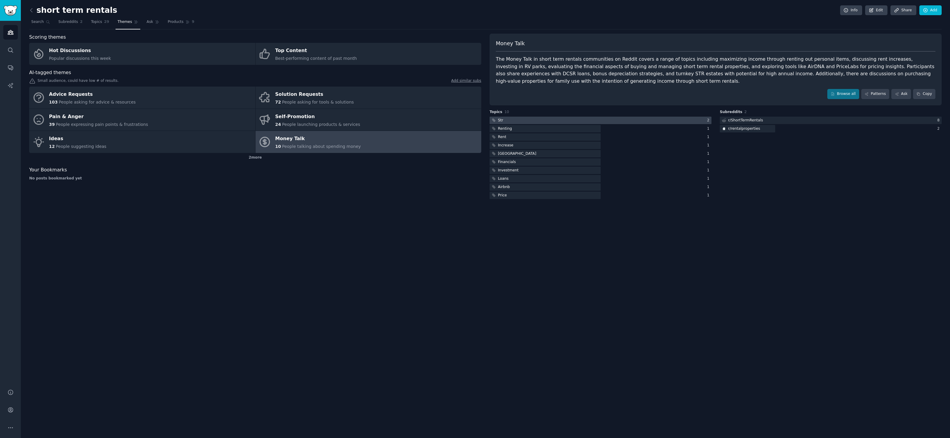
click at [501, 121] on div "Str" at bounding box center [500, 120] width 5 height 5
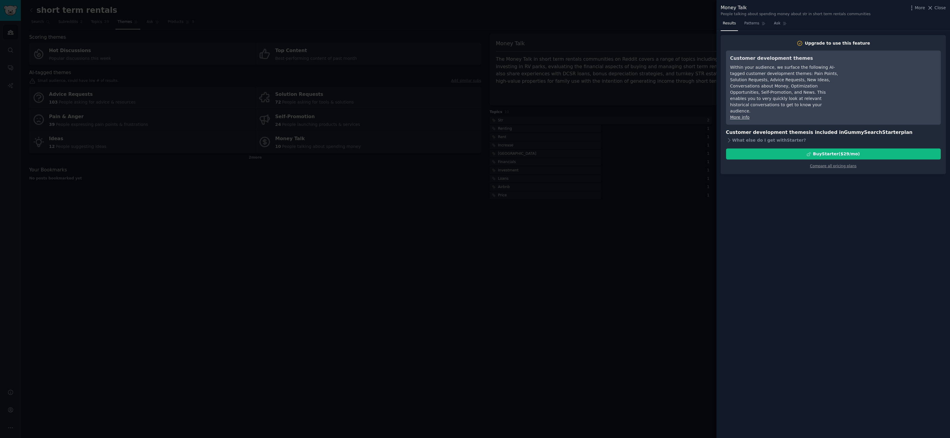
click at [437, 160] on div at bounding box center [475, 219] width 950 height 438
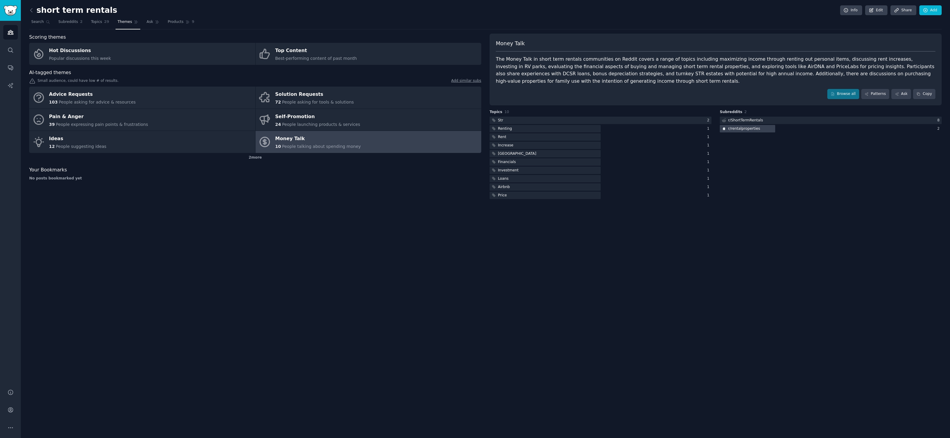
click at [740, 128] on div "r/ rentalproperties" at bounding box center [744, 128] width 32 height 5
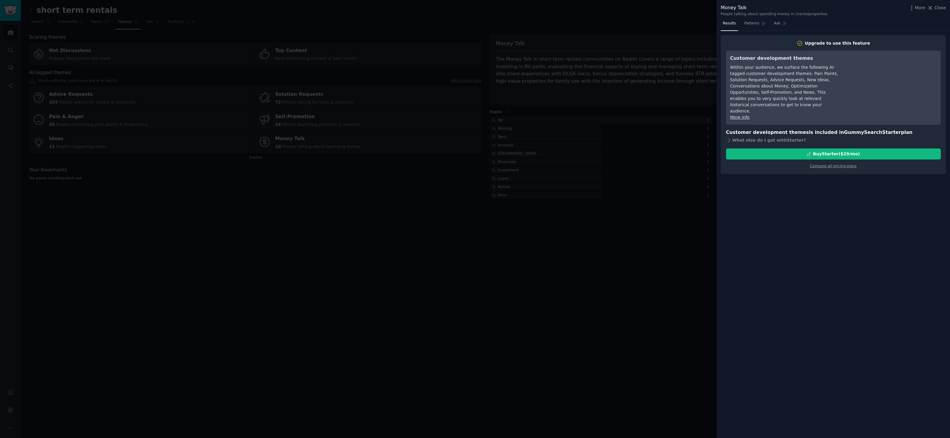
click at [594, 154] on div at bounding box center [475, 219] width 950 height 438
